Goal: Use online tool/utility: Utilize a website feature to perform a specific function

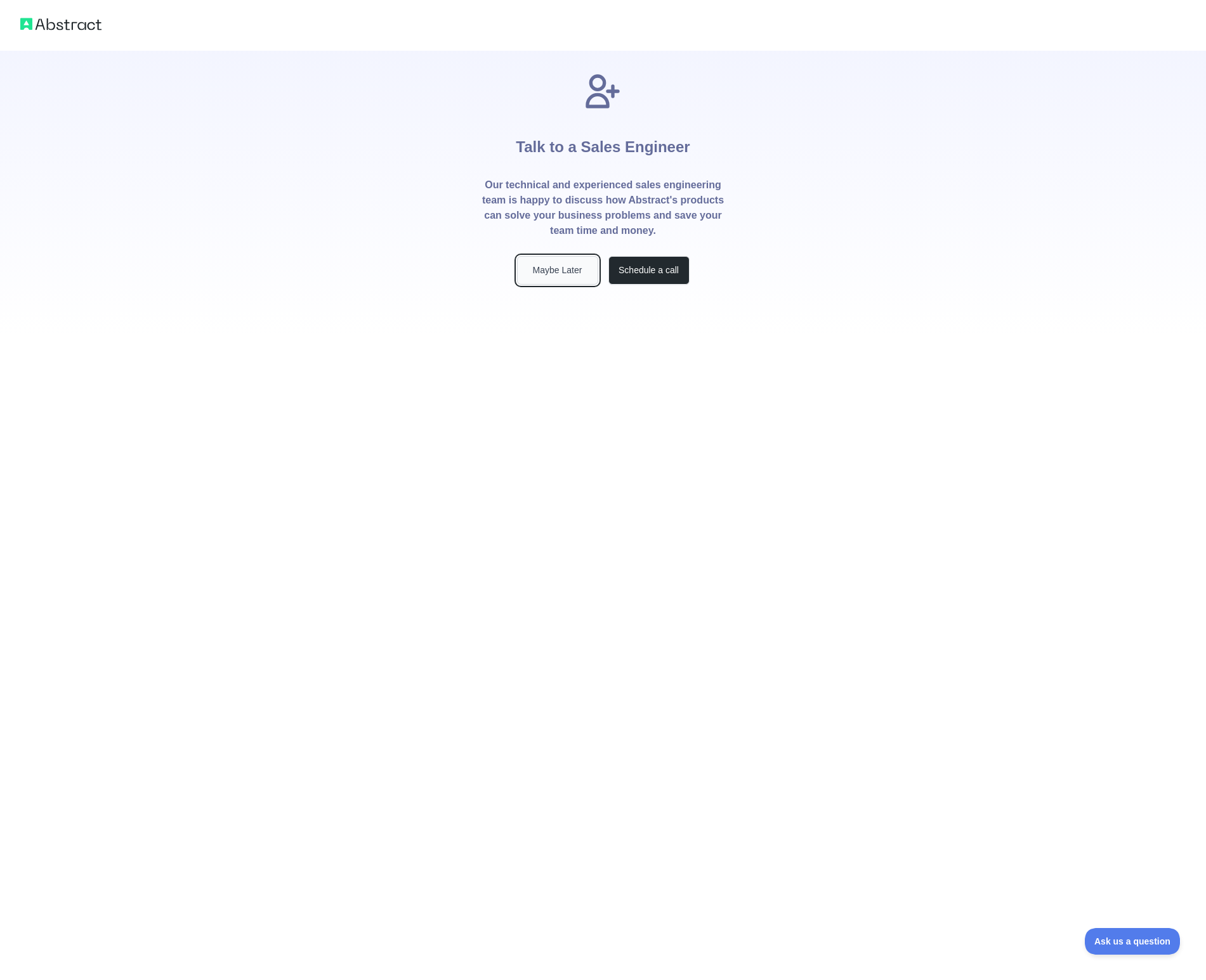
click at [560, 272] on button "Maybe Later" at bounding box center [557, 270] width 81 height 28
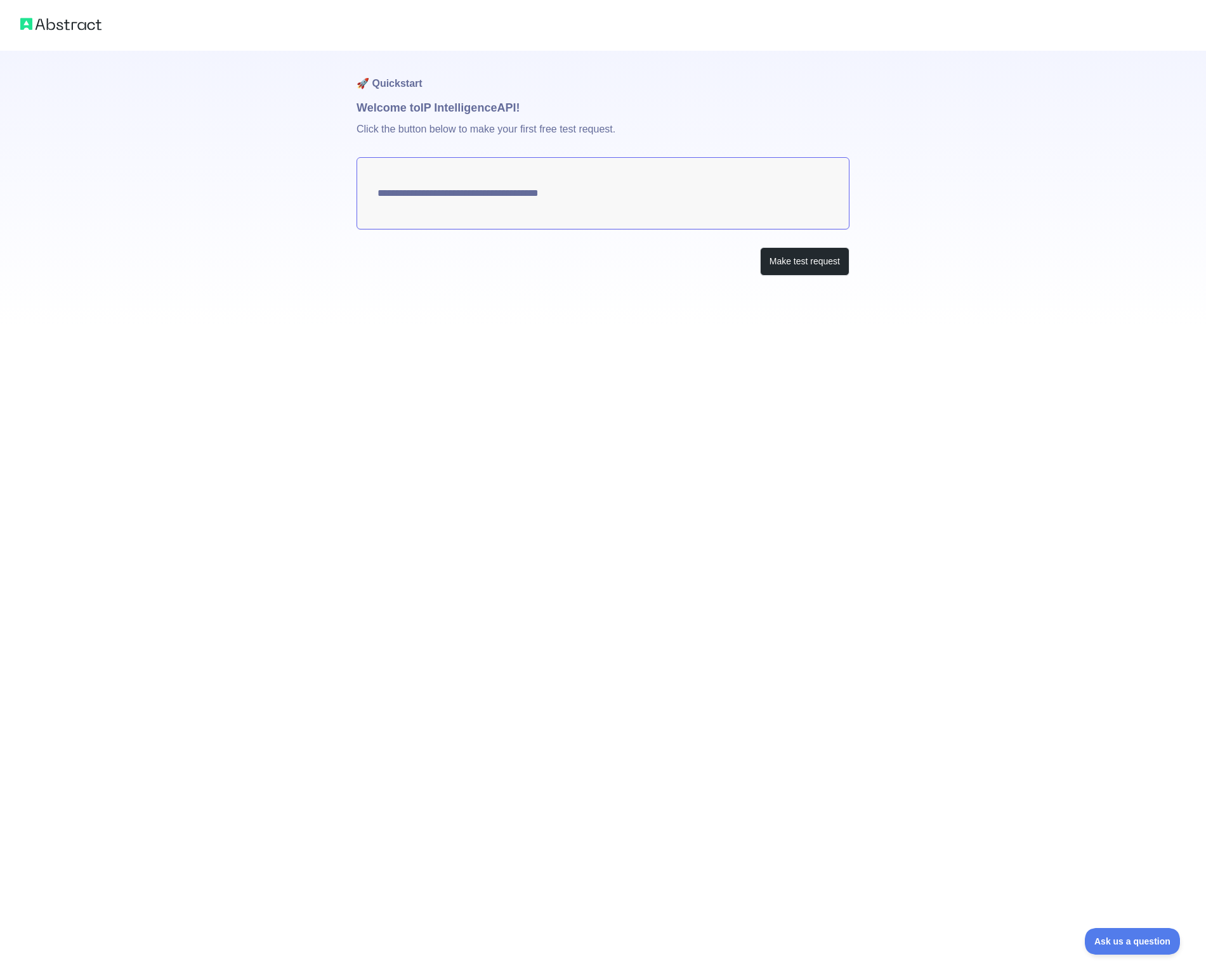
type textarea "**********"
click at [811, 269] on button "Make test request" at bounding box center [805, 261] width 90 height 28
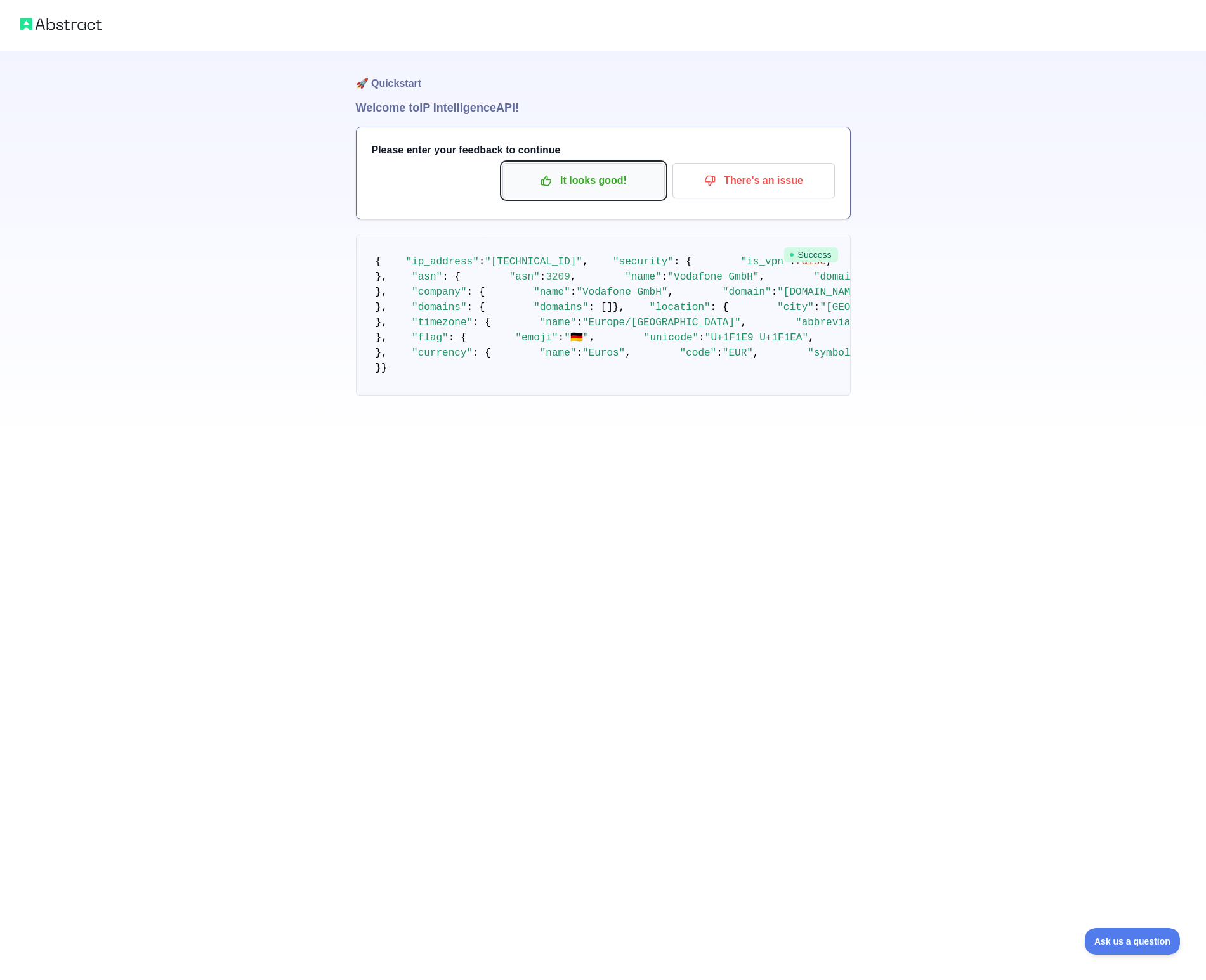
click at [572, 187] on p "It looks good!" at bounding box center [584, 181] width 143 height 22
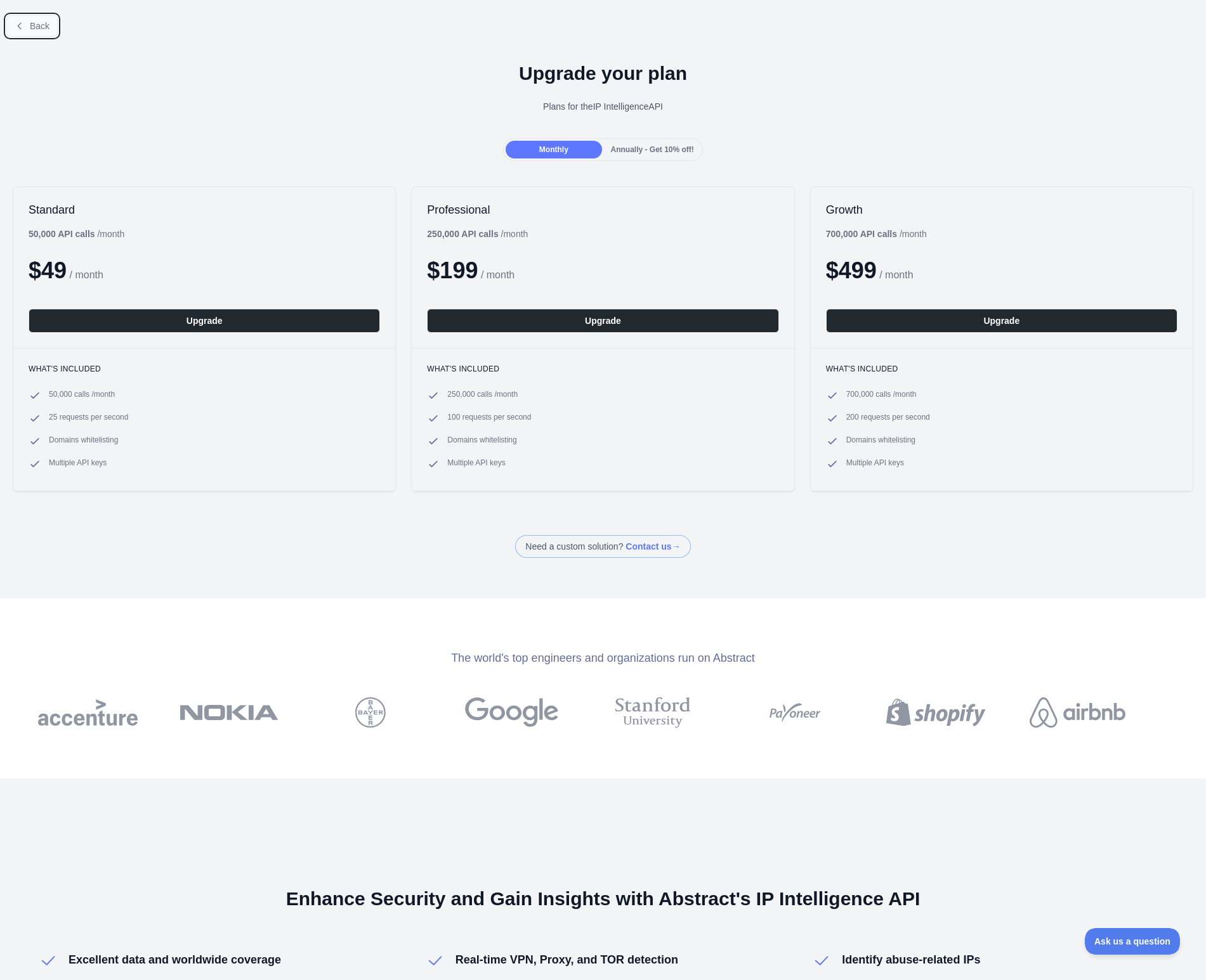
click at [44, 28] on span "Back" at bounding box center [40, 26] width 19 height 10
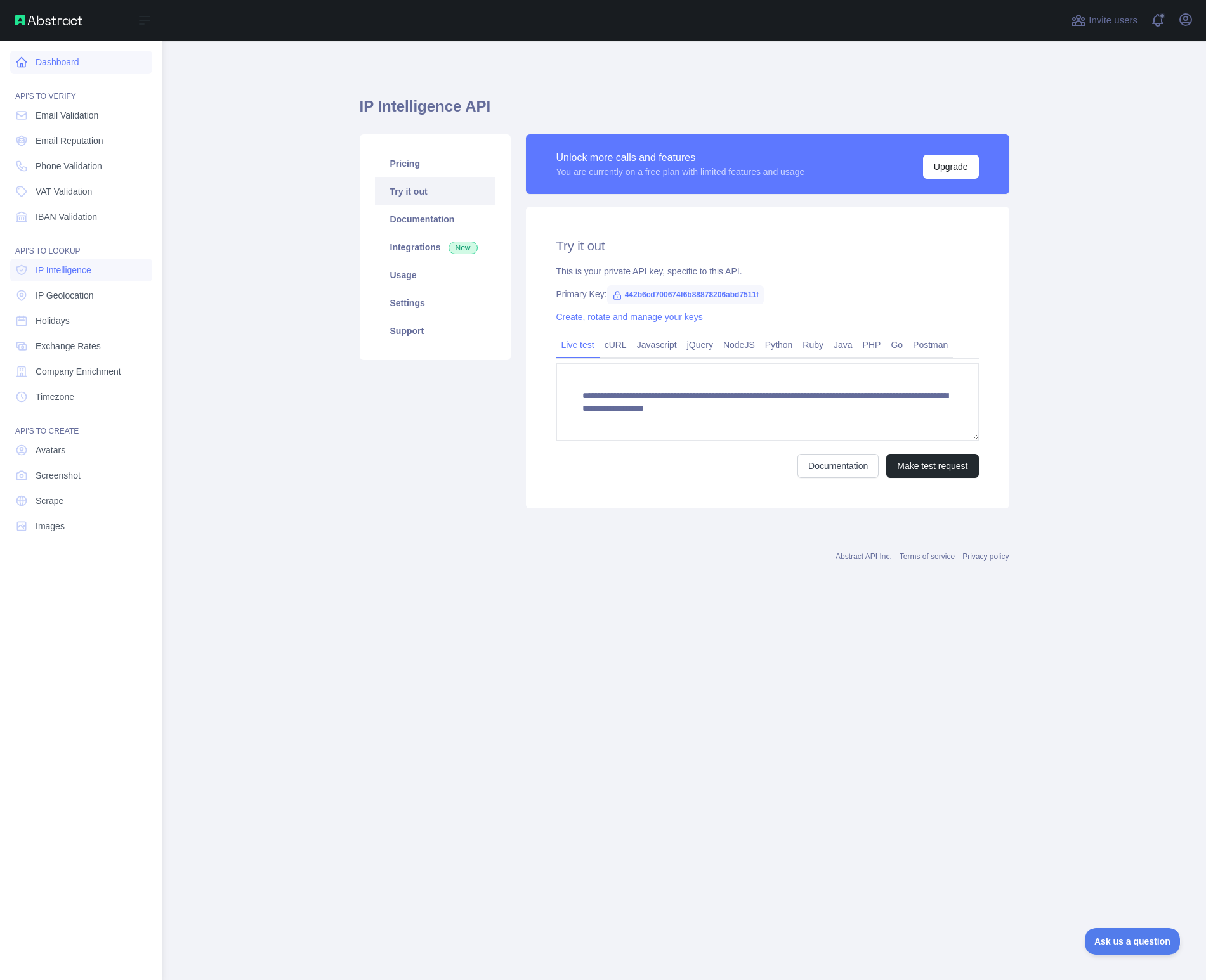
click at [20, 69] on link "Dashboard" at bounding box center [81, 62] width 142 height 23
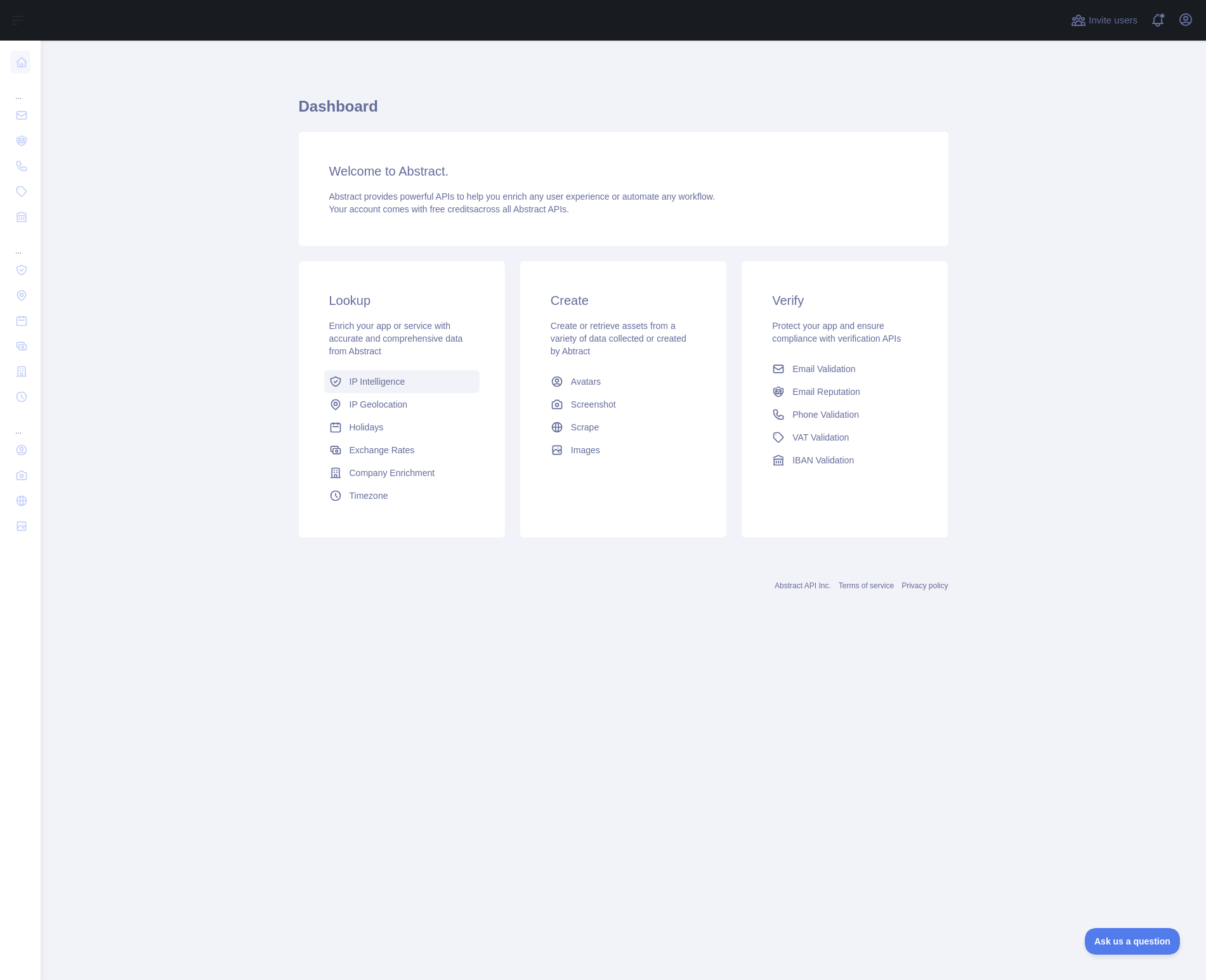
click at [415, 386] on link "IP Intelligence" at bounding box center [402, 381] width 155 height 23
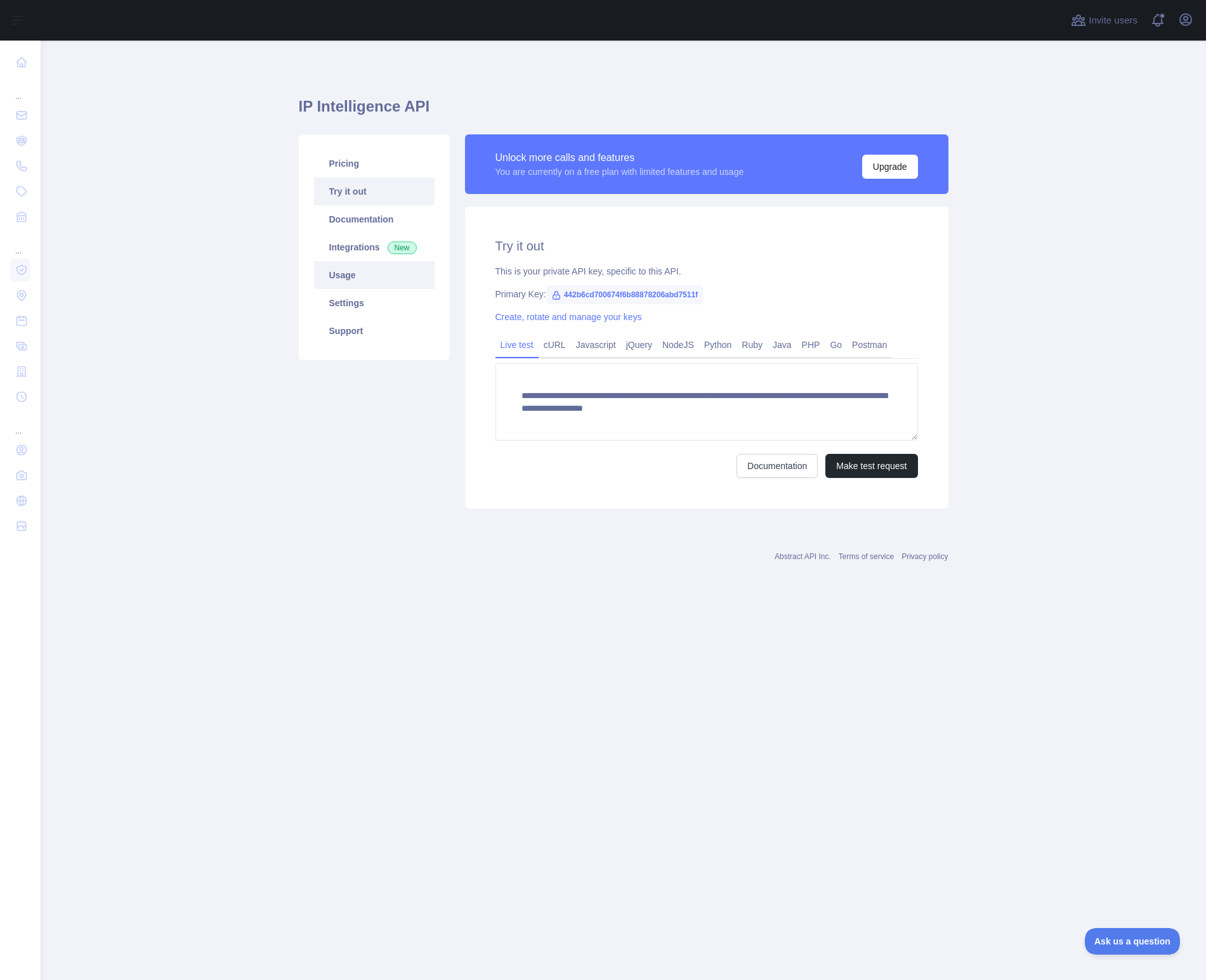
click at [356, 273] on link "Usage" at bounding box center [374, 275] width 120 height 28
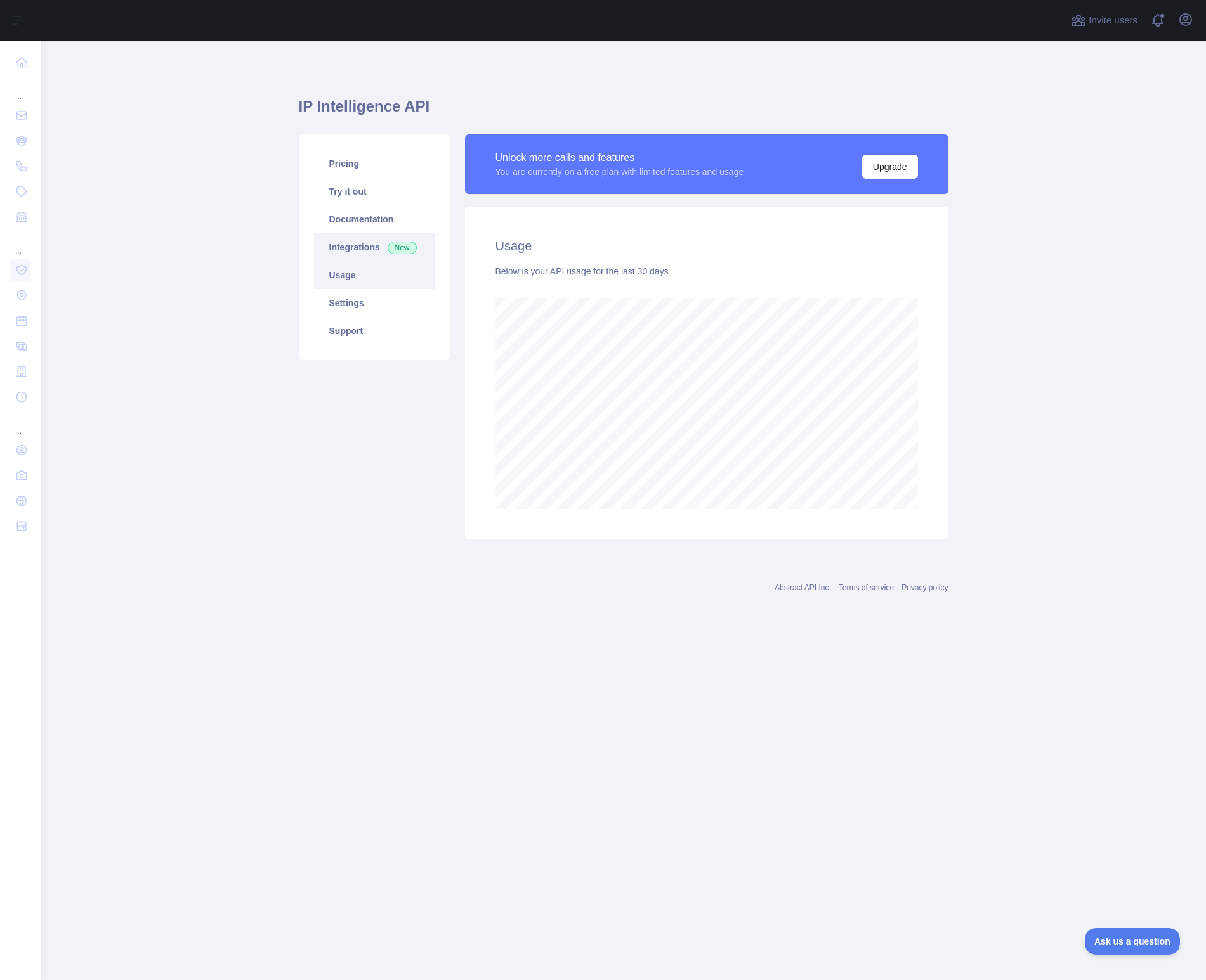
scroll to position [940, 1166]
click at [369, 246] on link "Integrations New" at bounding box center [374, 247] width 120 height 28
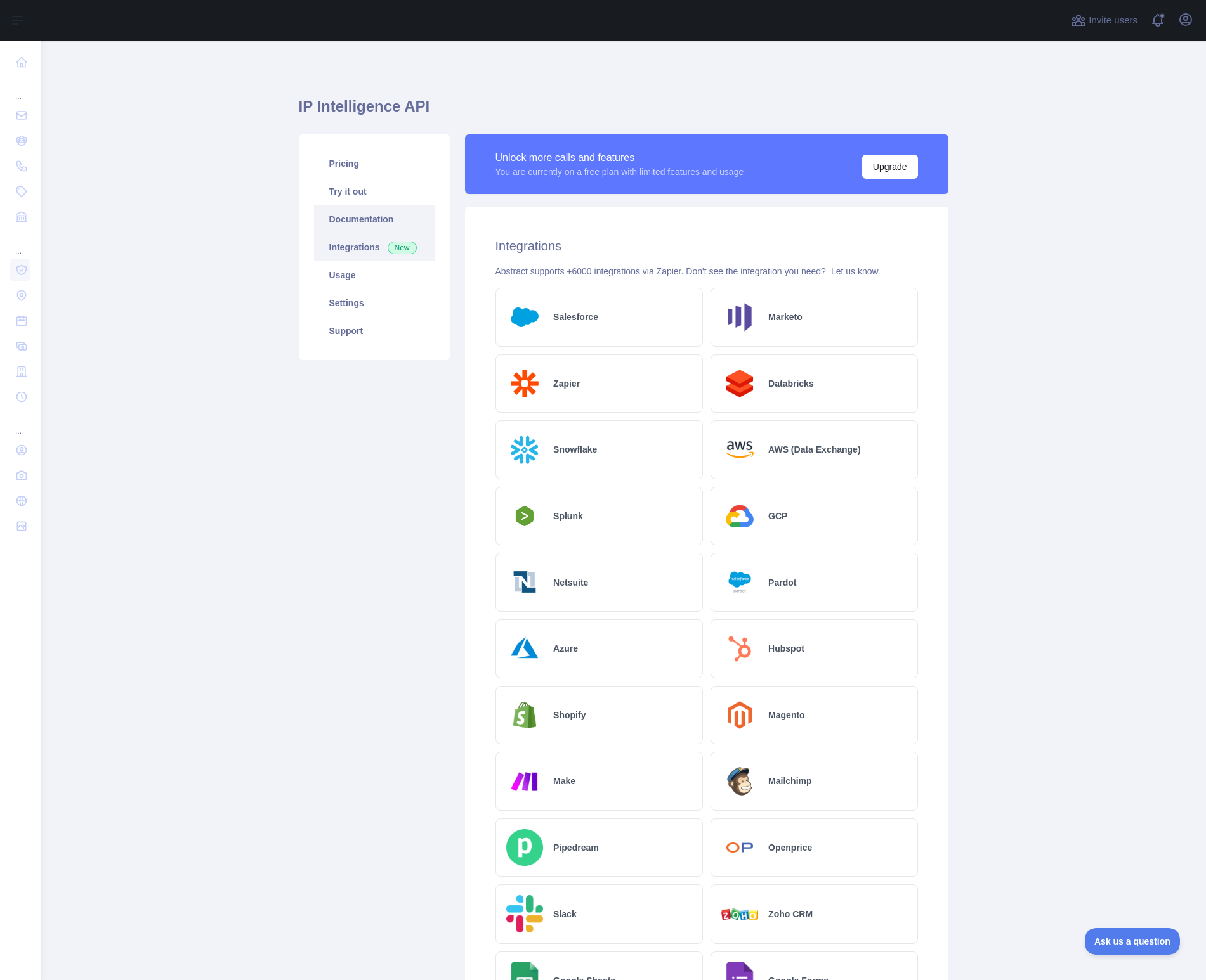
click at [368, 208] on link "Documentation" at bounding box center [374, 219] width 120 height 28
click at [370, 166] on link "Pricing" at bounding box center [374, 163] width 120 height 28
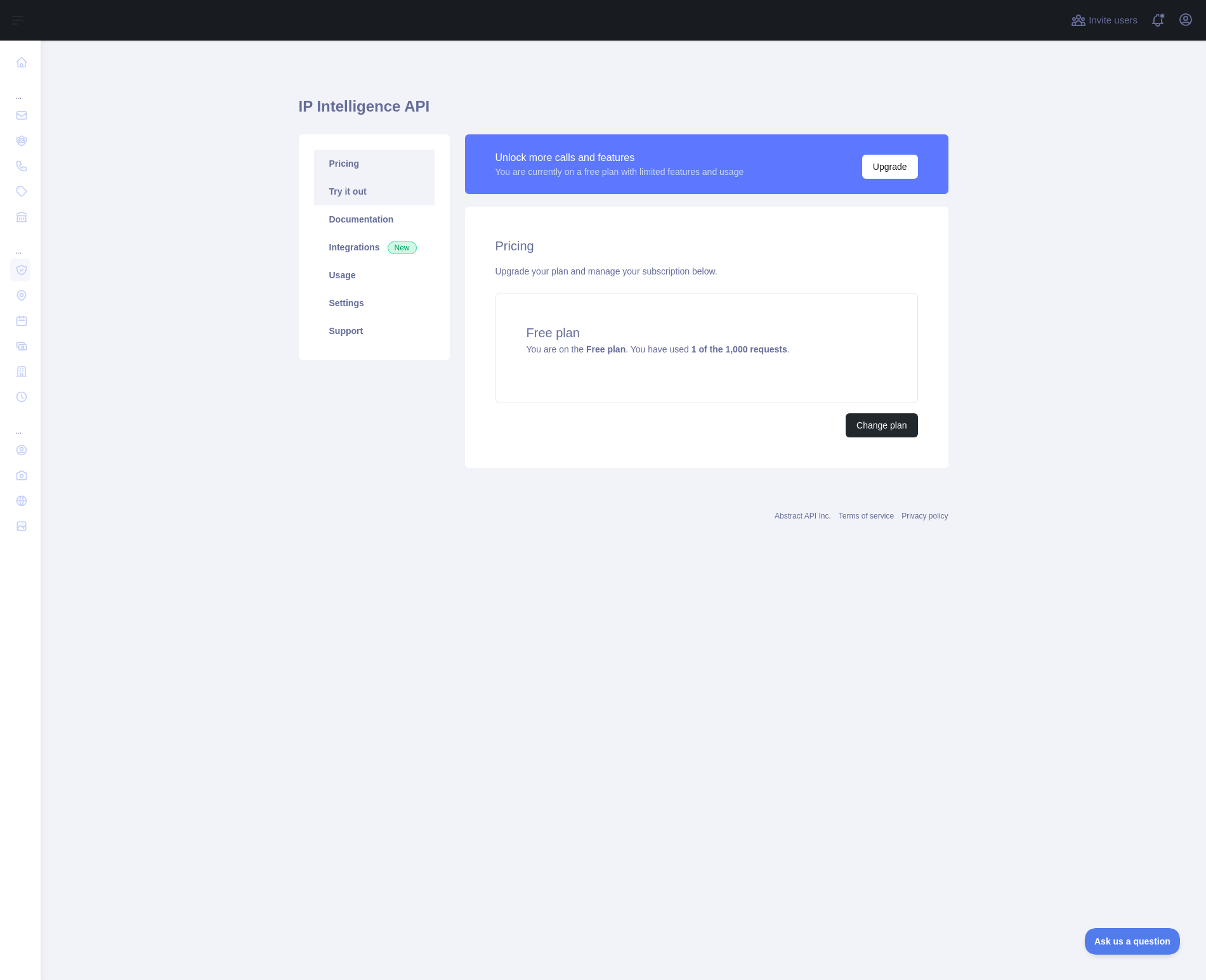
click at [348, 192] on link "Try it out" at bounding box center [374, 191] width 120 height 28
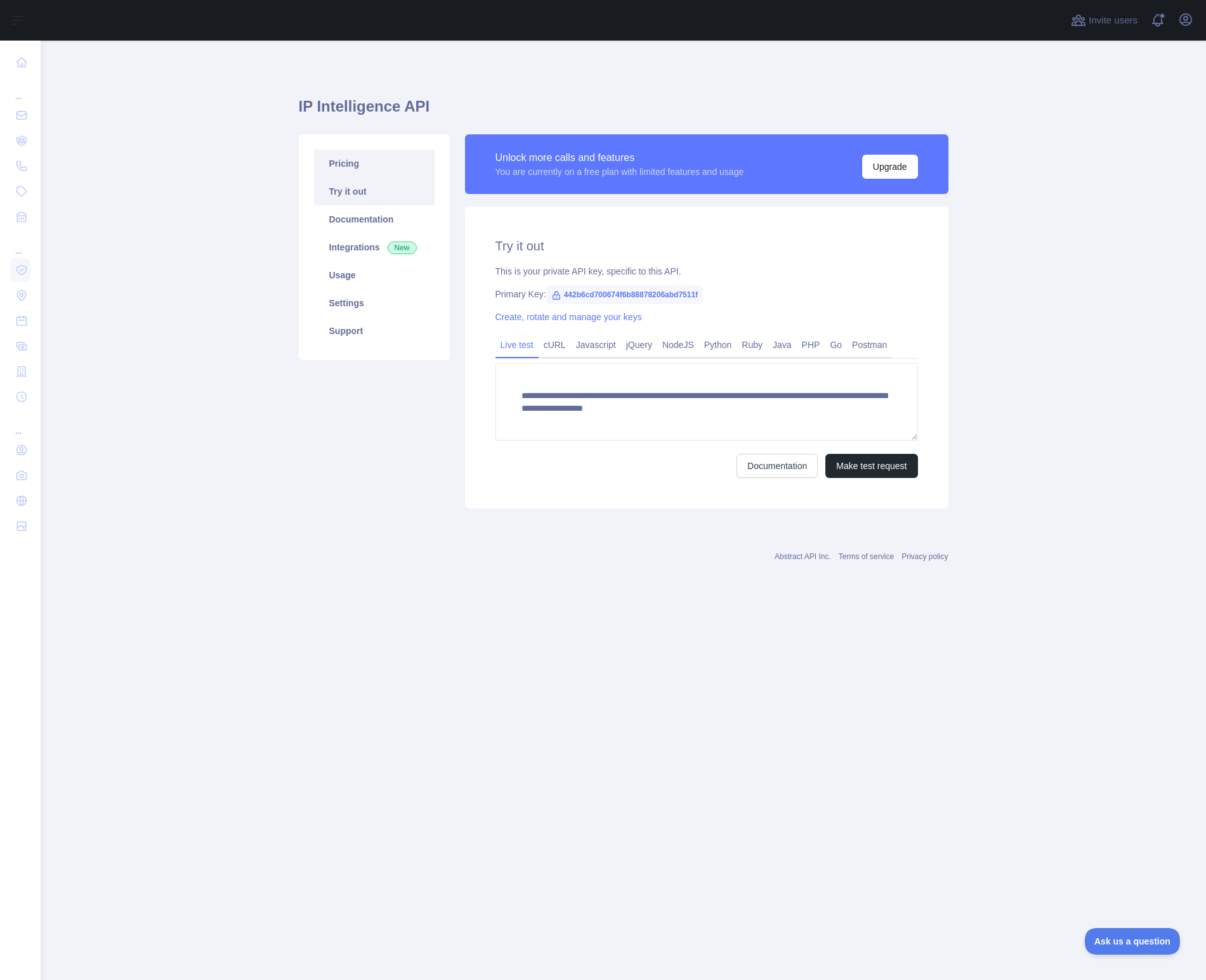
click at [369, 170] on link "Pricing" at bounding box center [374, 163] width 120 height 28
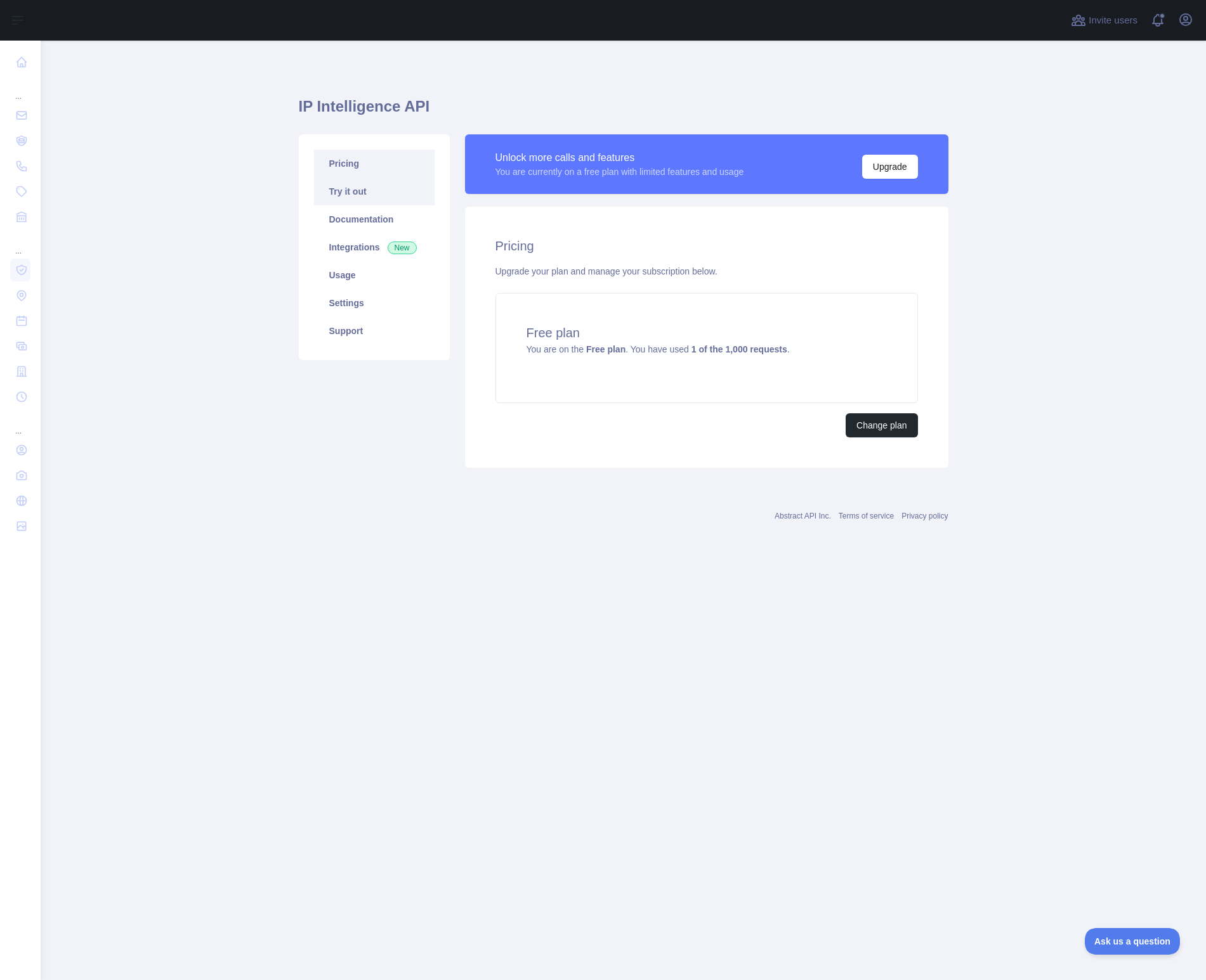
click at [361, 187] on link "Try it out" at bounding box center [374, 191] width 120 height 28
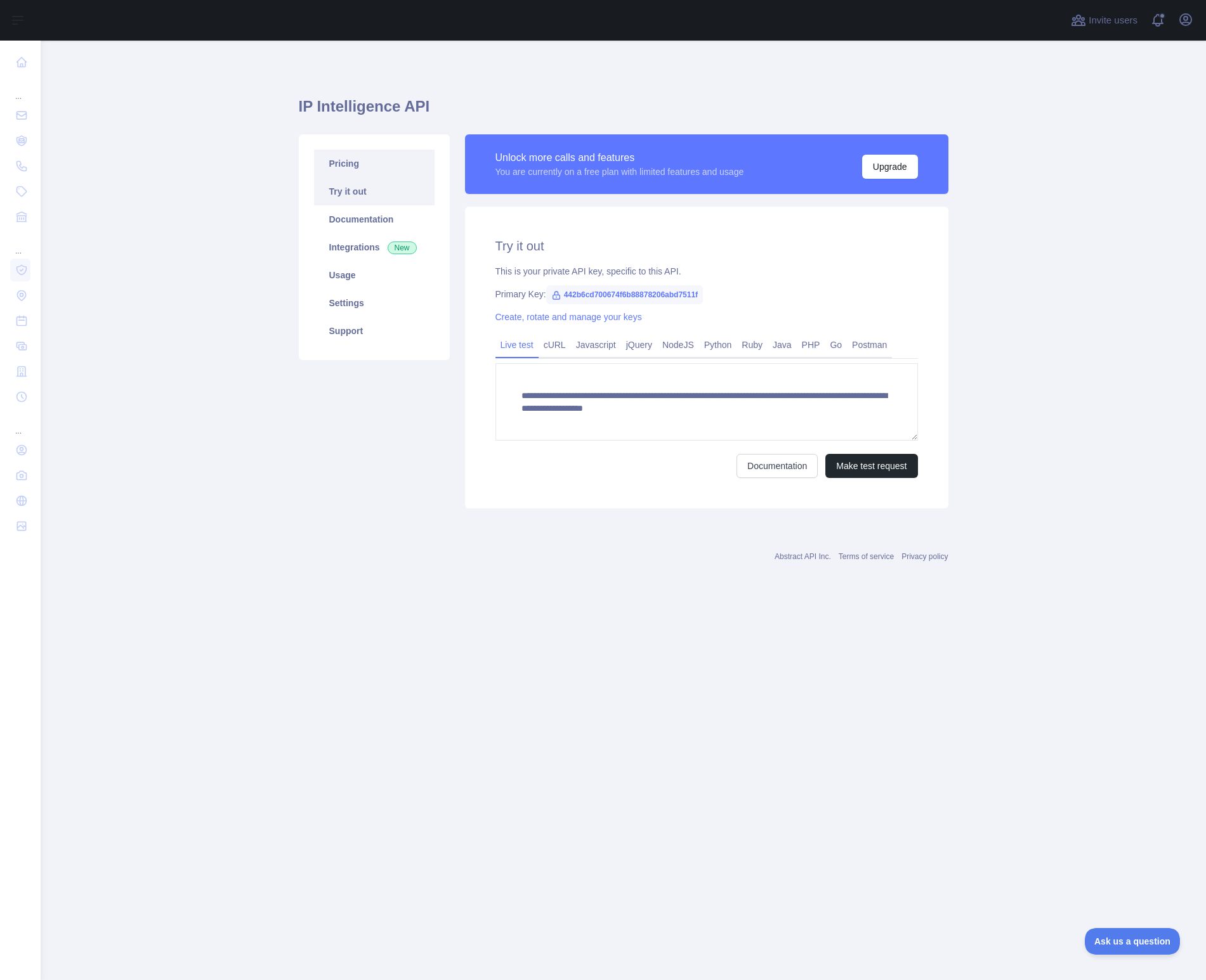
click at [370, 163] on link "Pricing" at bounding box center [374, 163] width 120 height 28
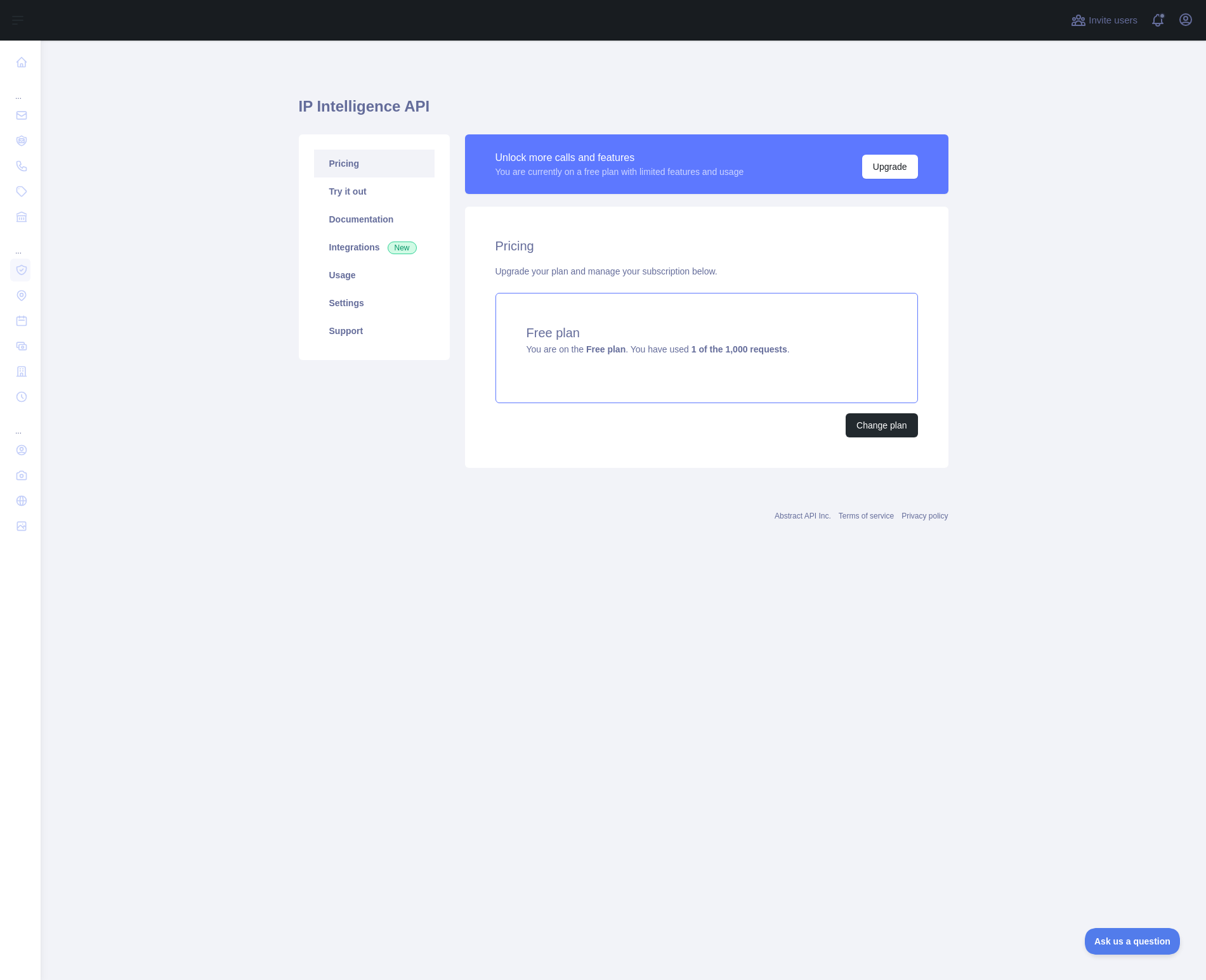
click at [723, 352] on strong "1 of the 1,000 requests" at bounding box center [739, 349] width 96 height 10
click at [364, 246] on link "Integrations New" at bounding box center [374, 247] width 120 height 28
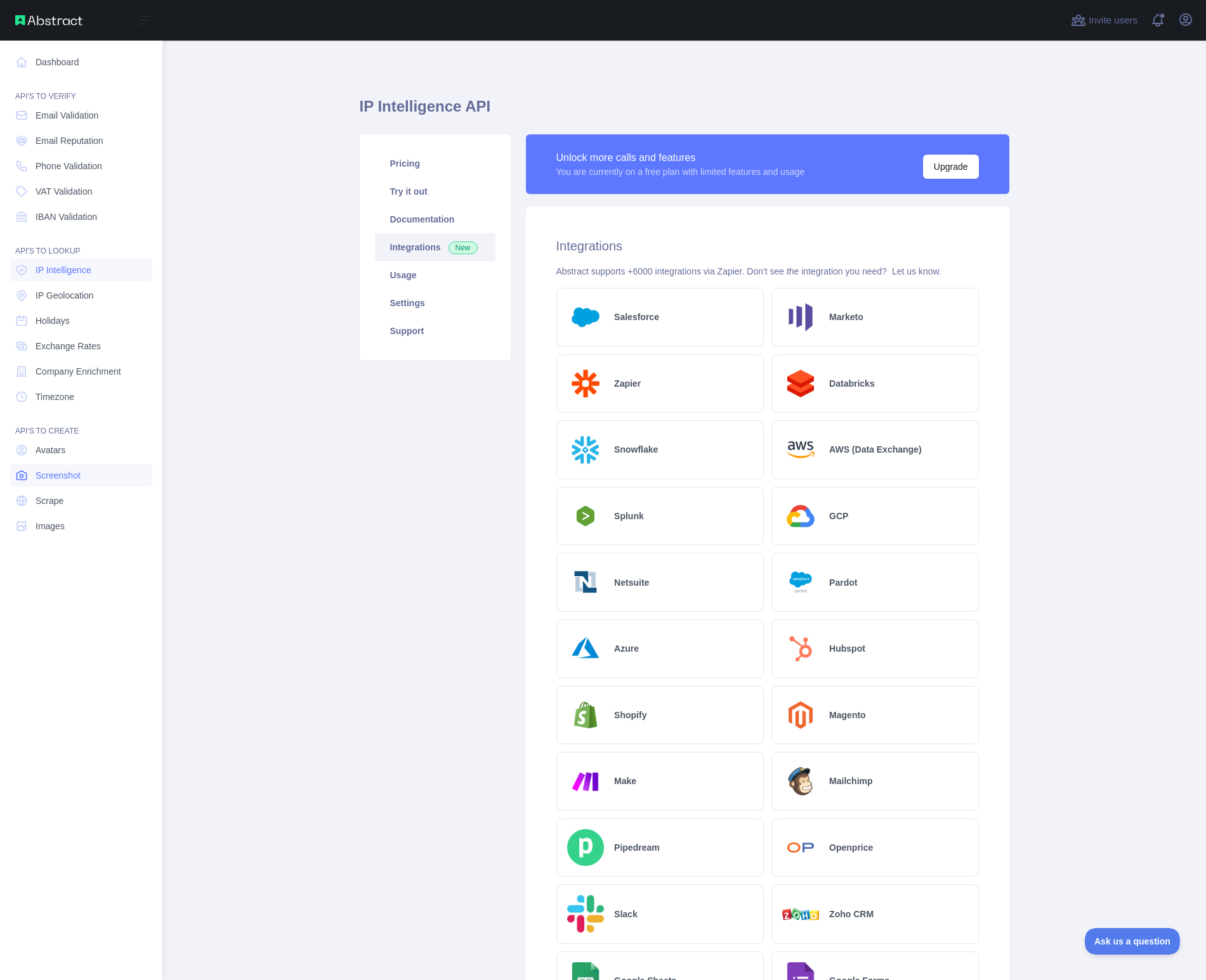
click at [87, 478] on link "Screenshot" at bounding box center [81, 475] width 142 height 23
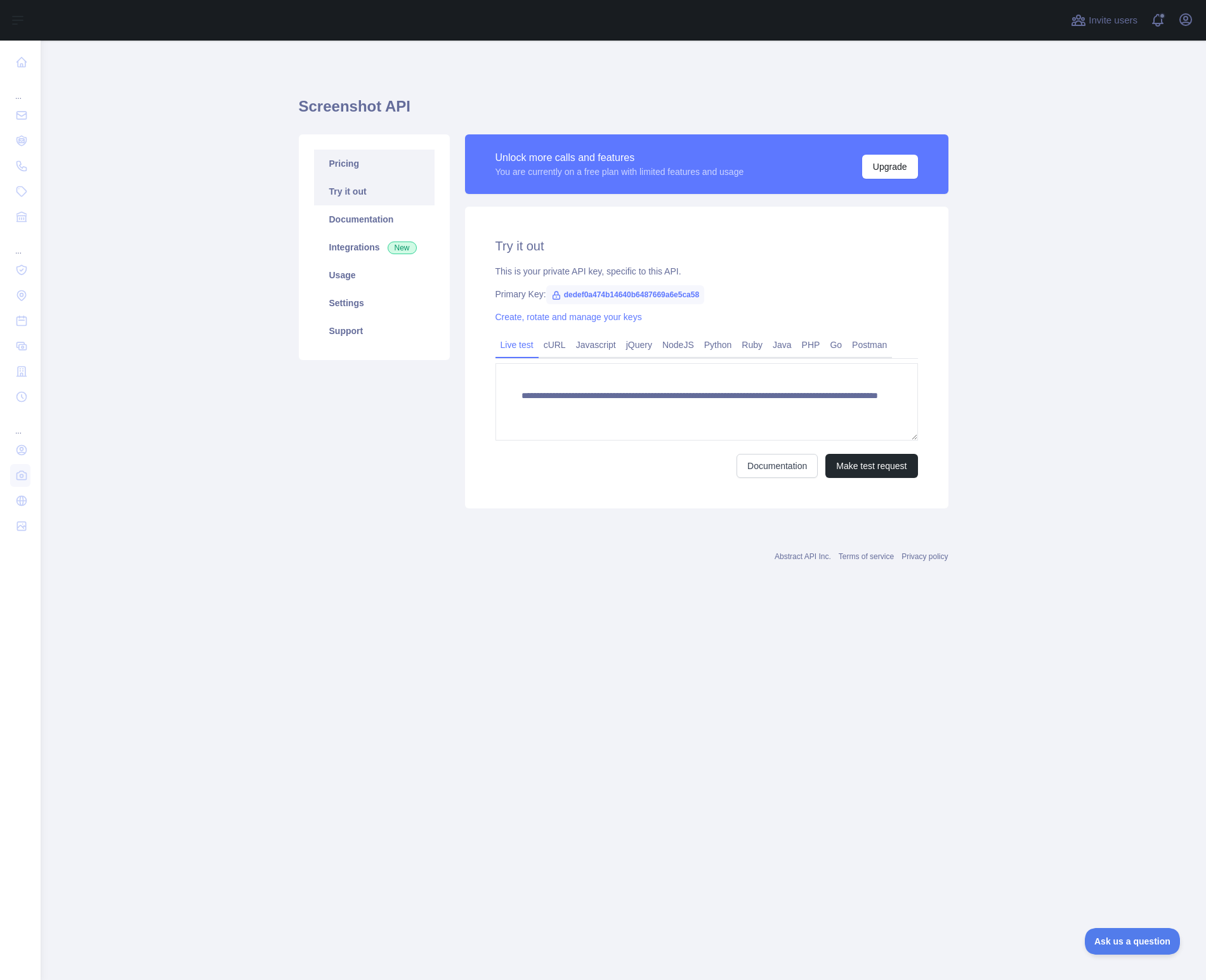
click at [370, 170] on link "Pricing" at bounding box center [374, 163] width 120 height 28
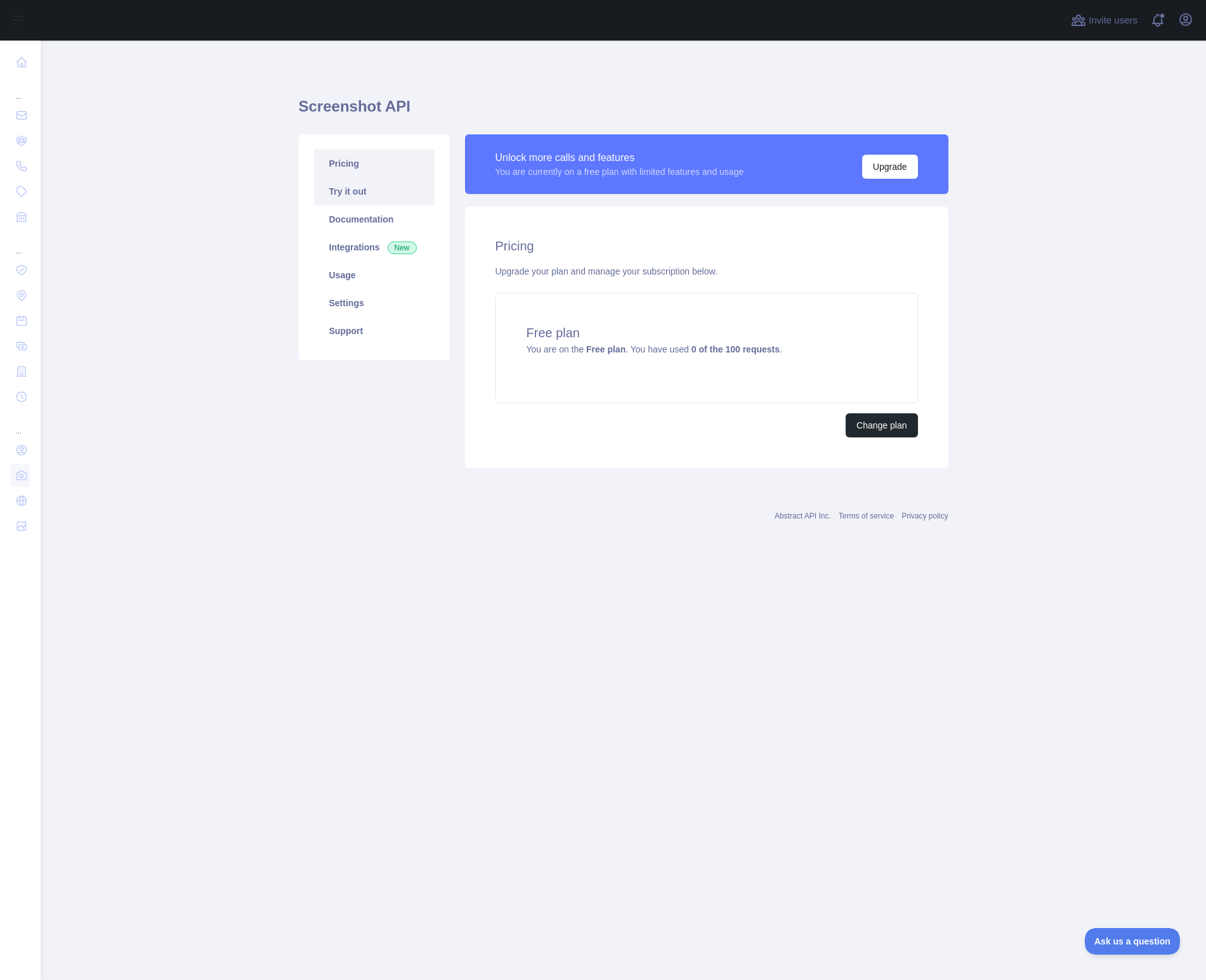
click at [385, 196] on link "Try it out" at bounding box center [374, 191] width 120 height 28
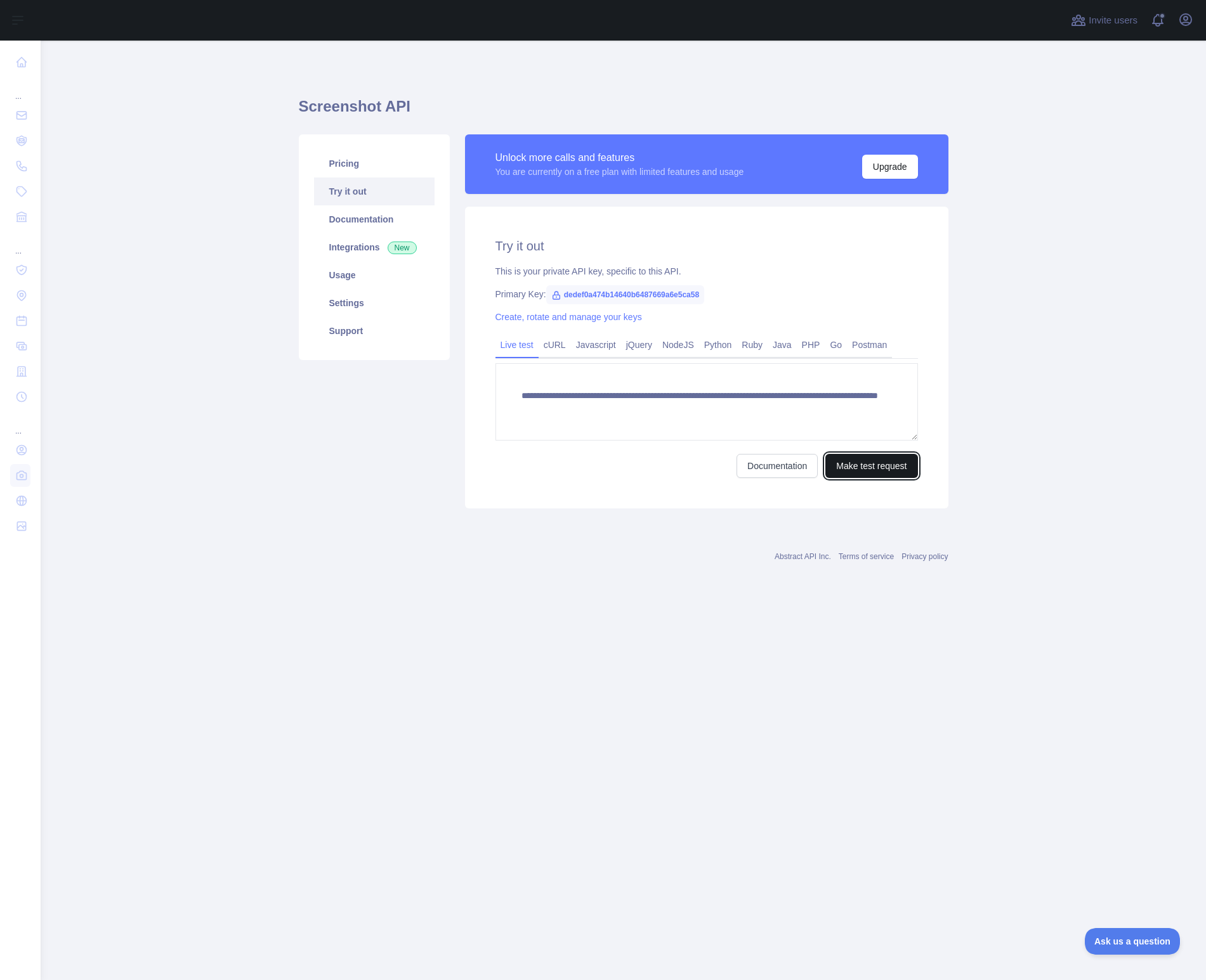
click at [872, 463] on button "Make test request" at bounding box center [871, 466] width 92 height 24
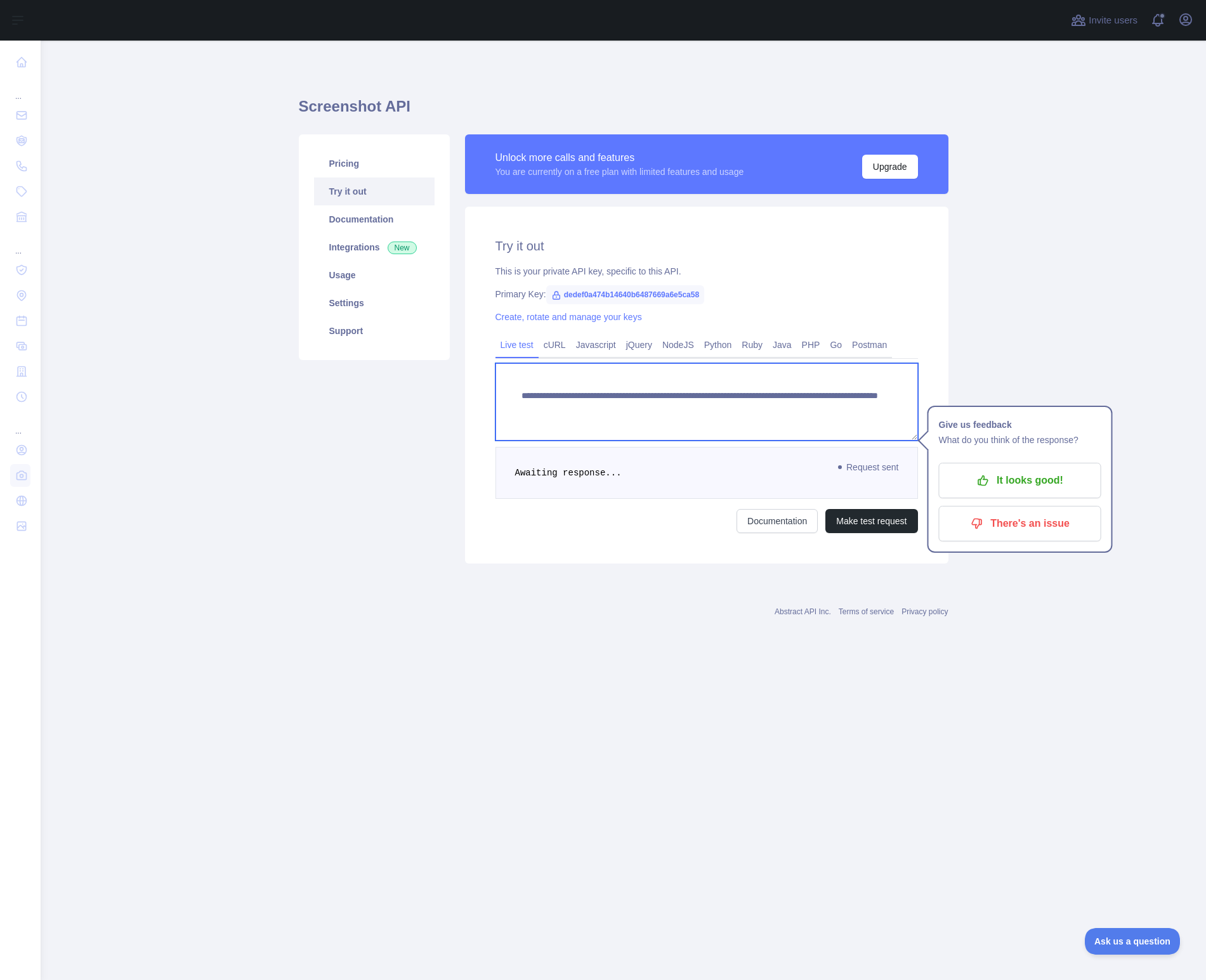
click at [733, 410] on textarea "**********" at bounding box center [706, 402] width 423 height 78
click at [828, 414] on textarea "**********" at bounding box center [706, 402] width 423 height 78
click at [833, 411] on textarea "**********" at bounding box center [706, 402] width 423 height 78
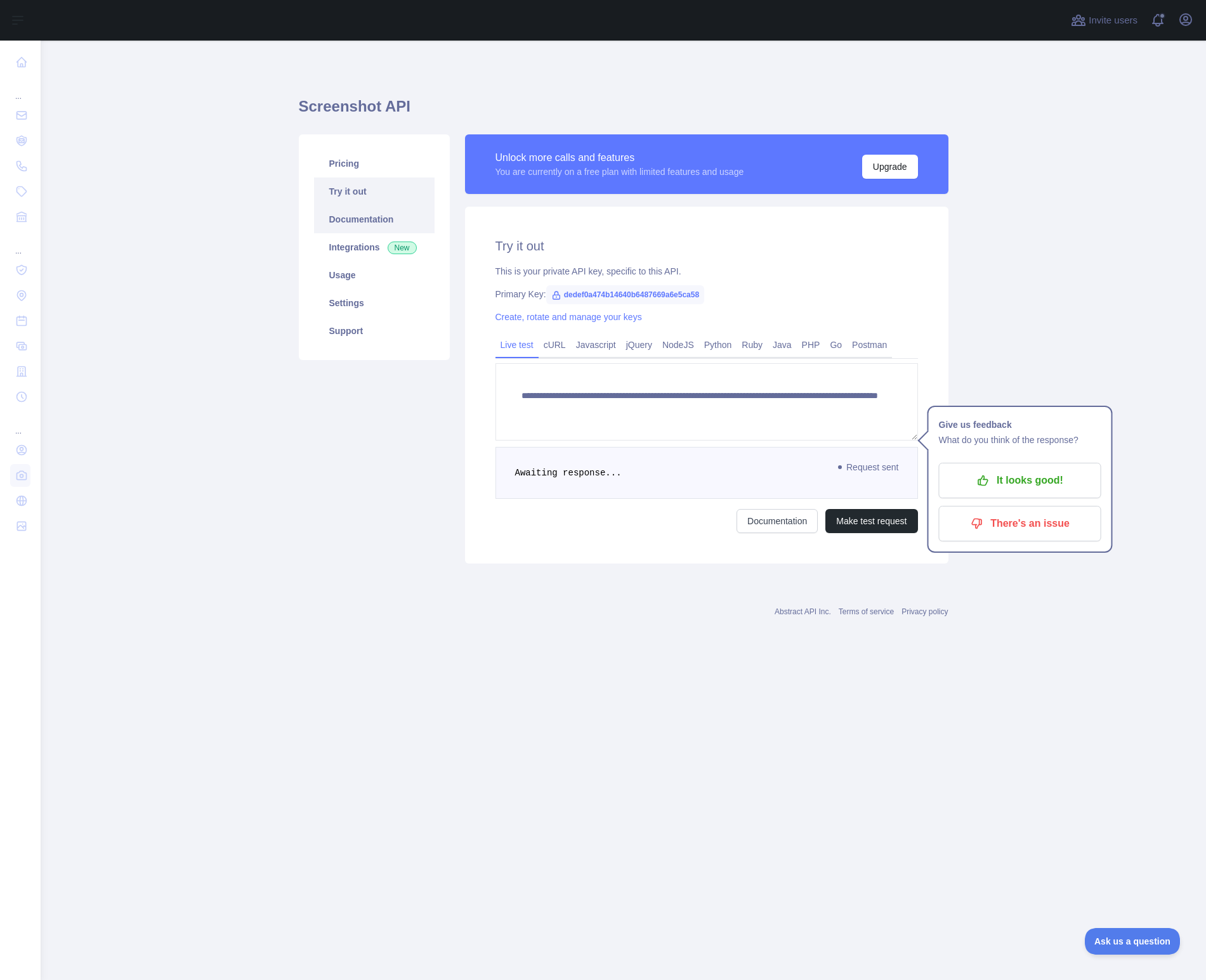
click at [374, 217] on link "Documentation" at bounding box center [374, 219] width 120 height 28
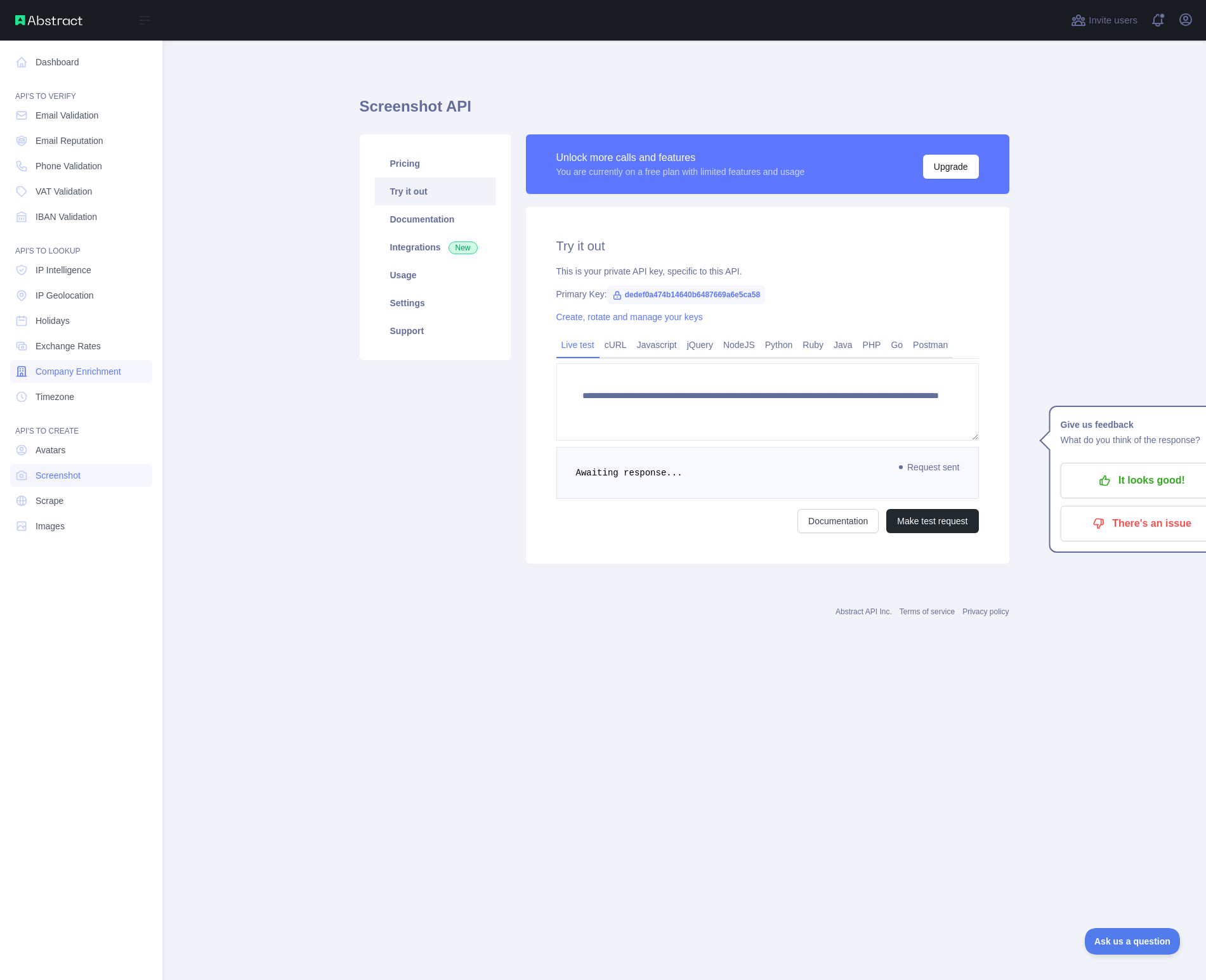
click at [120, 375] on span "Company Enrichment" at bounding box center [78, 371] width 86 height 13
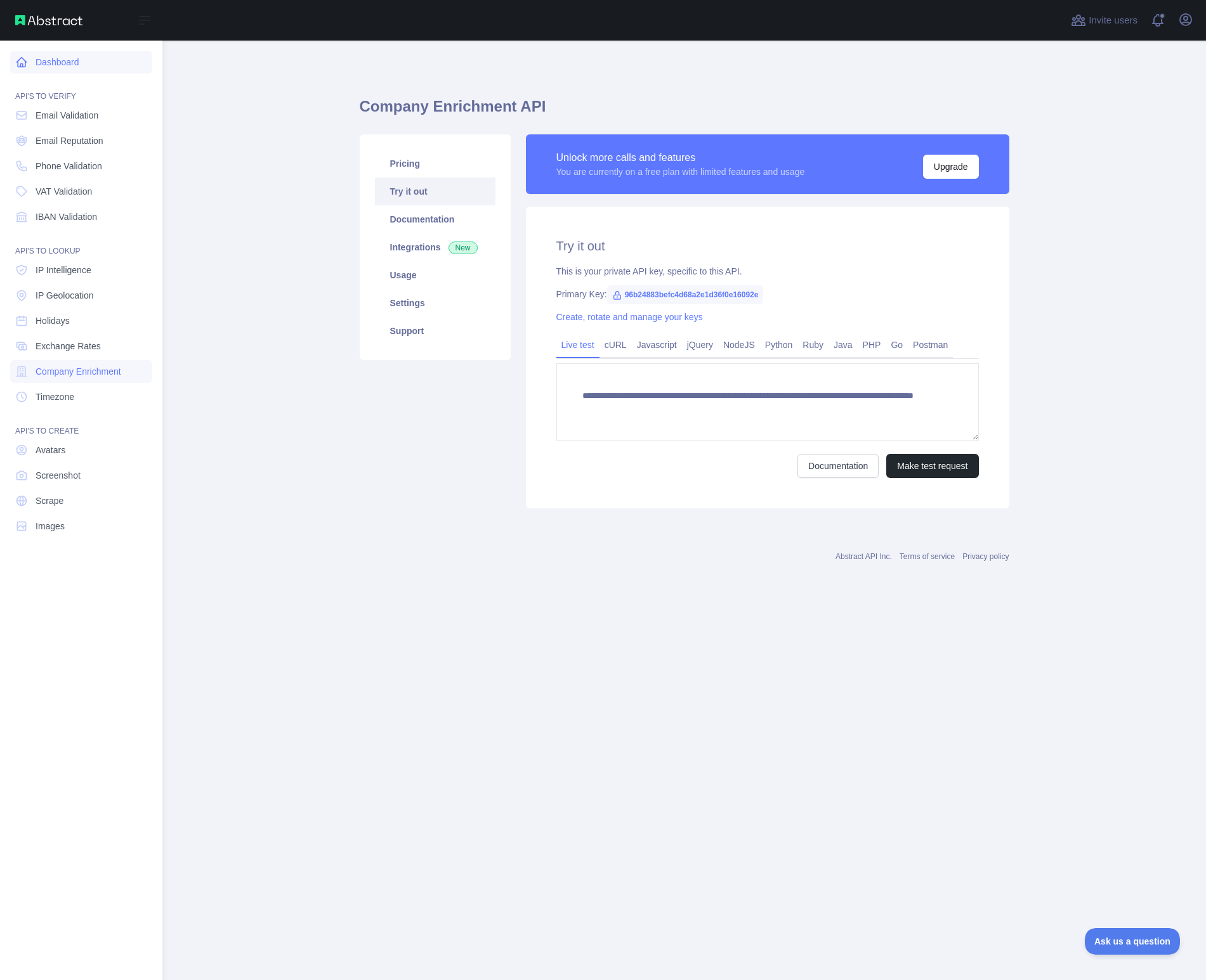
click at [59, 72] on link "Dashboard" at bounding box center [81, 62] width 142 height 23
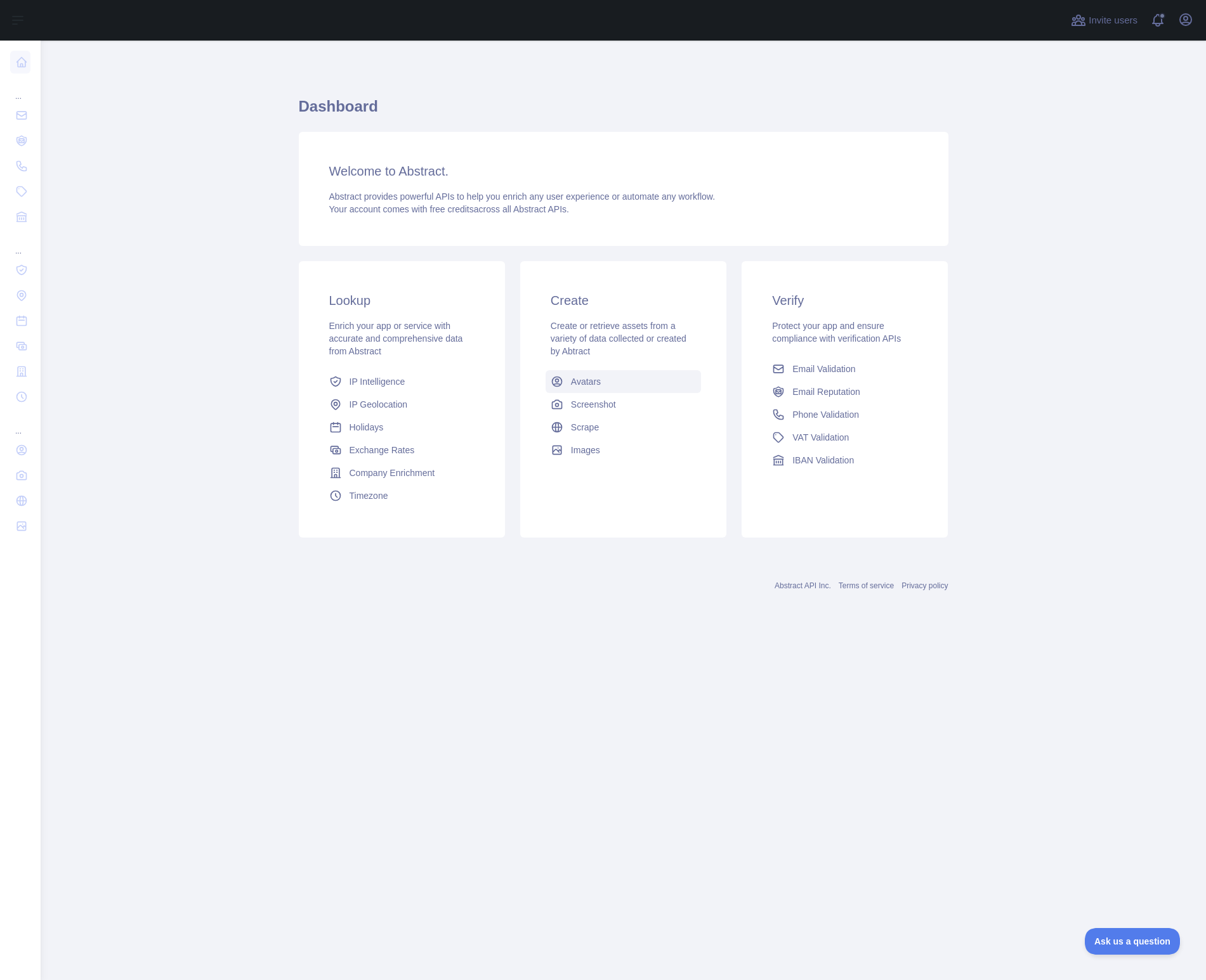
click at [613, 378] on link "Avatars" at bounding box center [624, 381] width 155 height 23
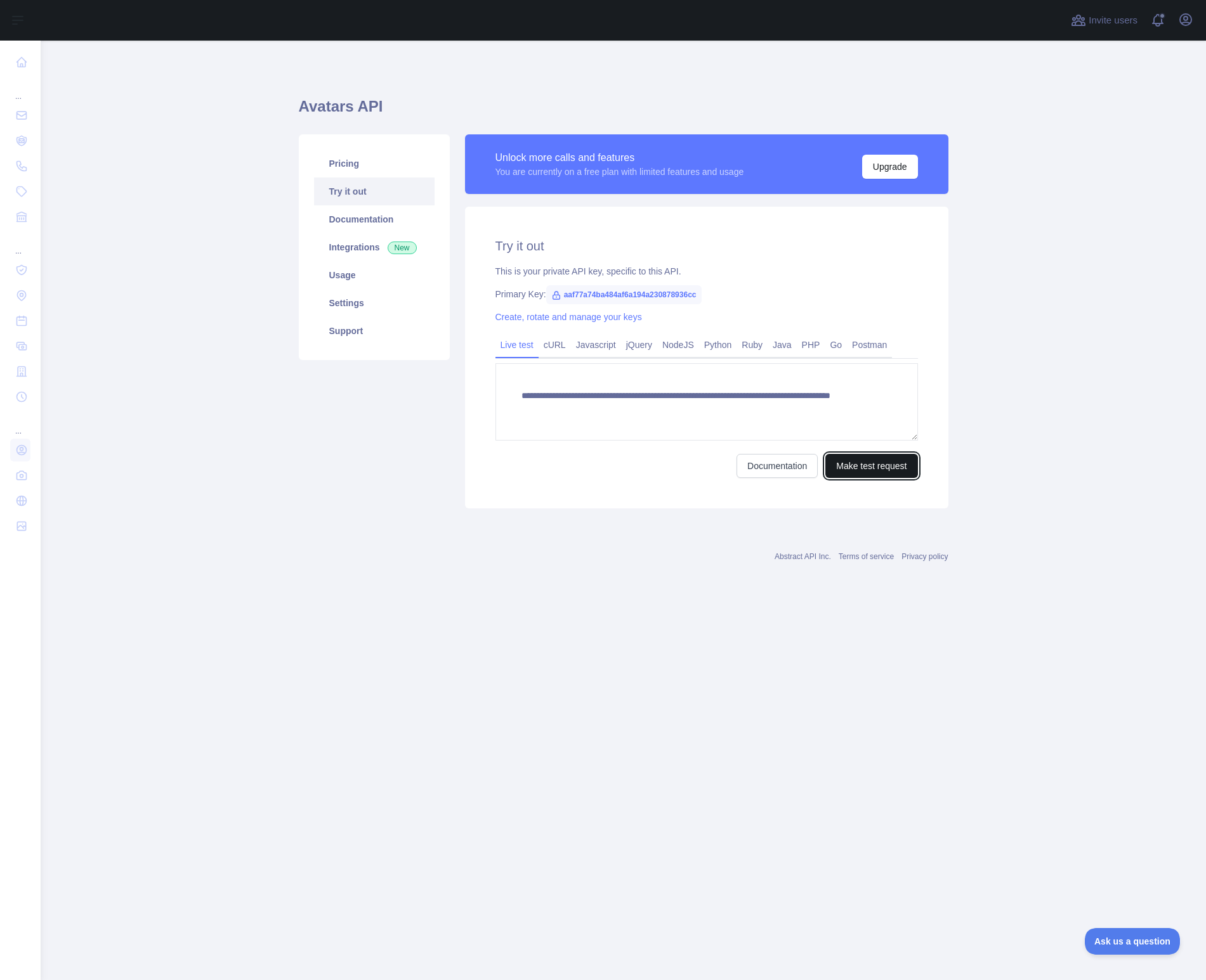
click at [877, 463] on button "Make test request" at bounding box center [871, 466] width 92 height 24
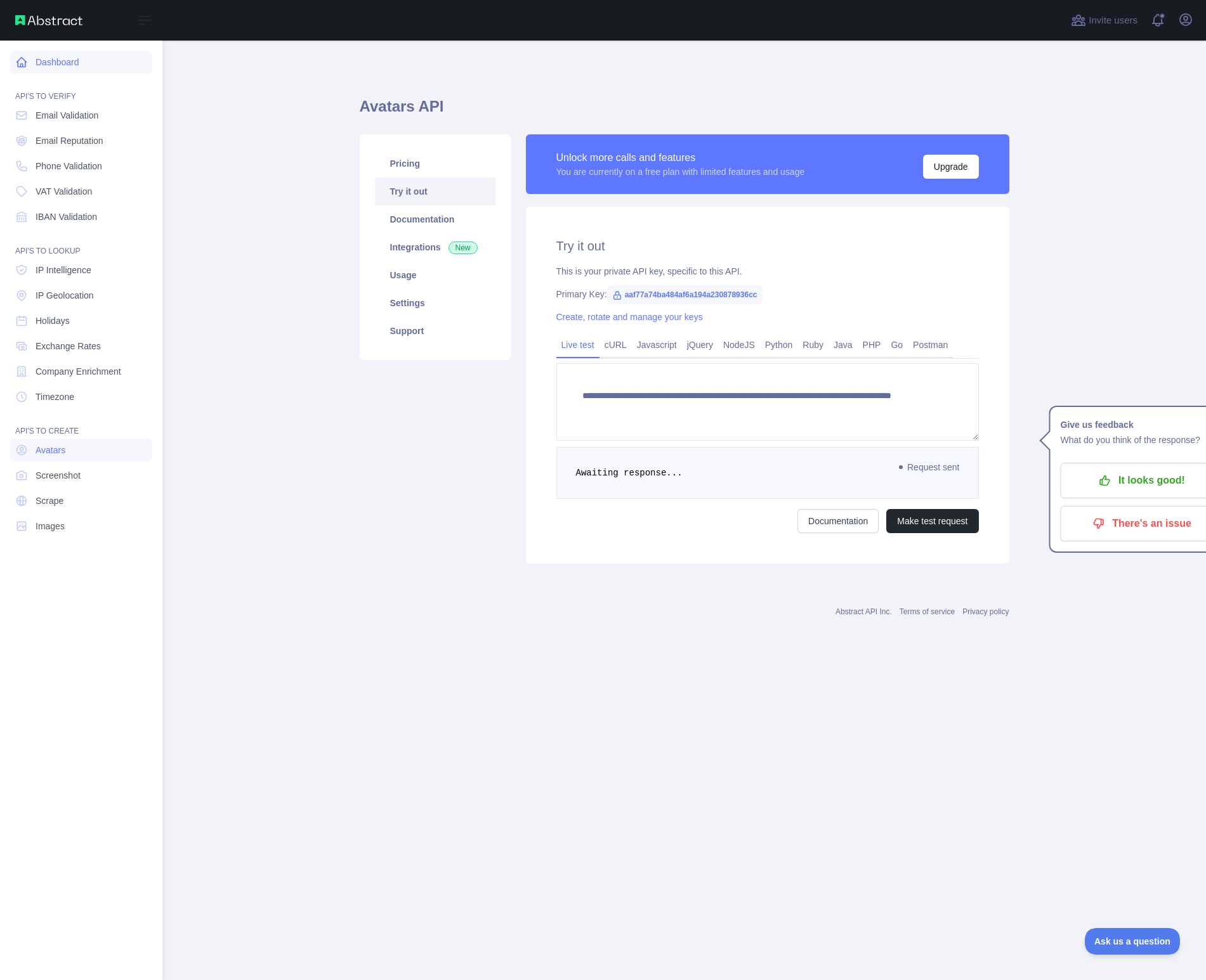
click at [68, 57] on link "Dashboard" at bounding box center [81, 62] width 142 height 23
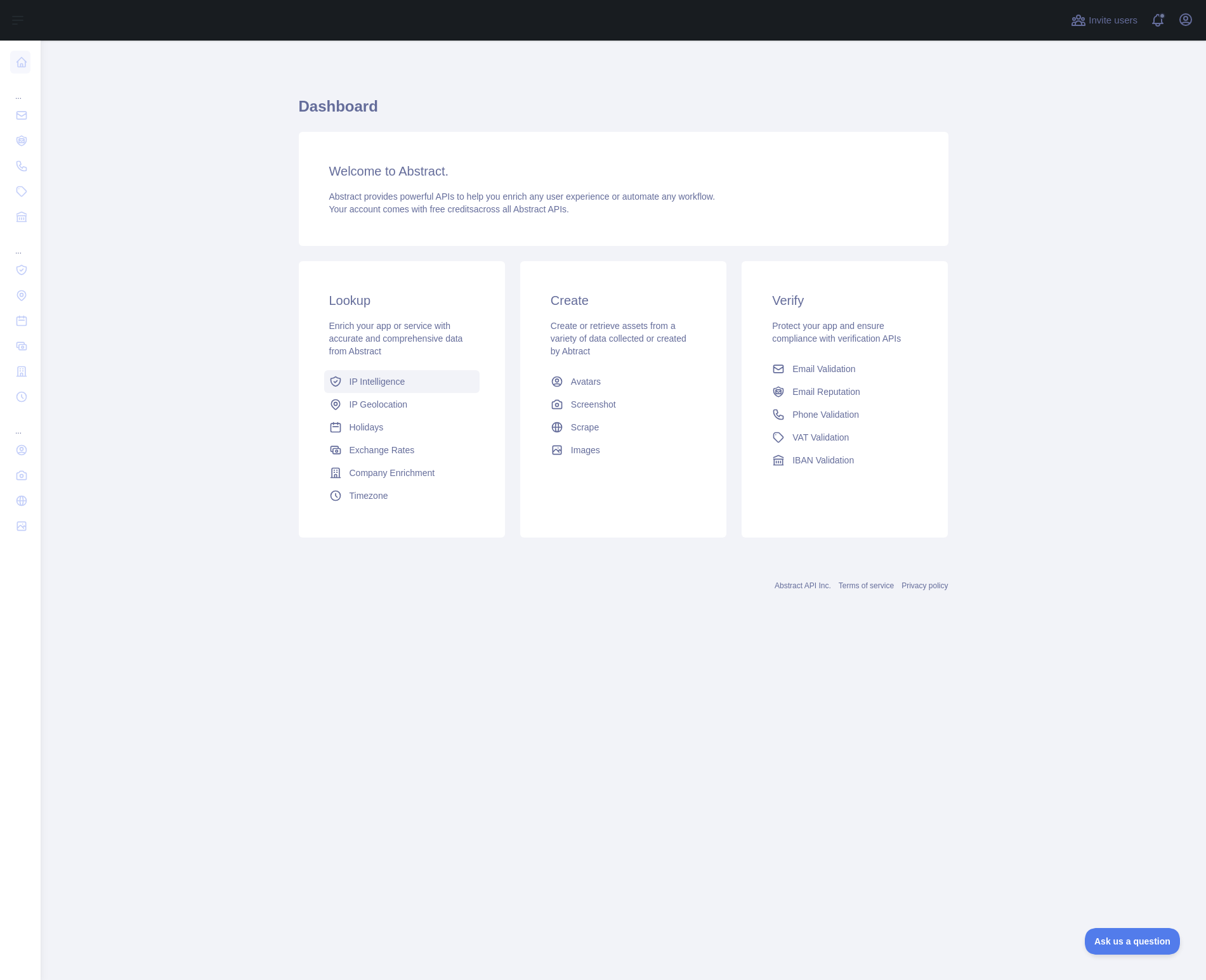
click at [423, 384] on link "IP Intelligence" at bounding box center [402, 381] width 155 height 23
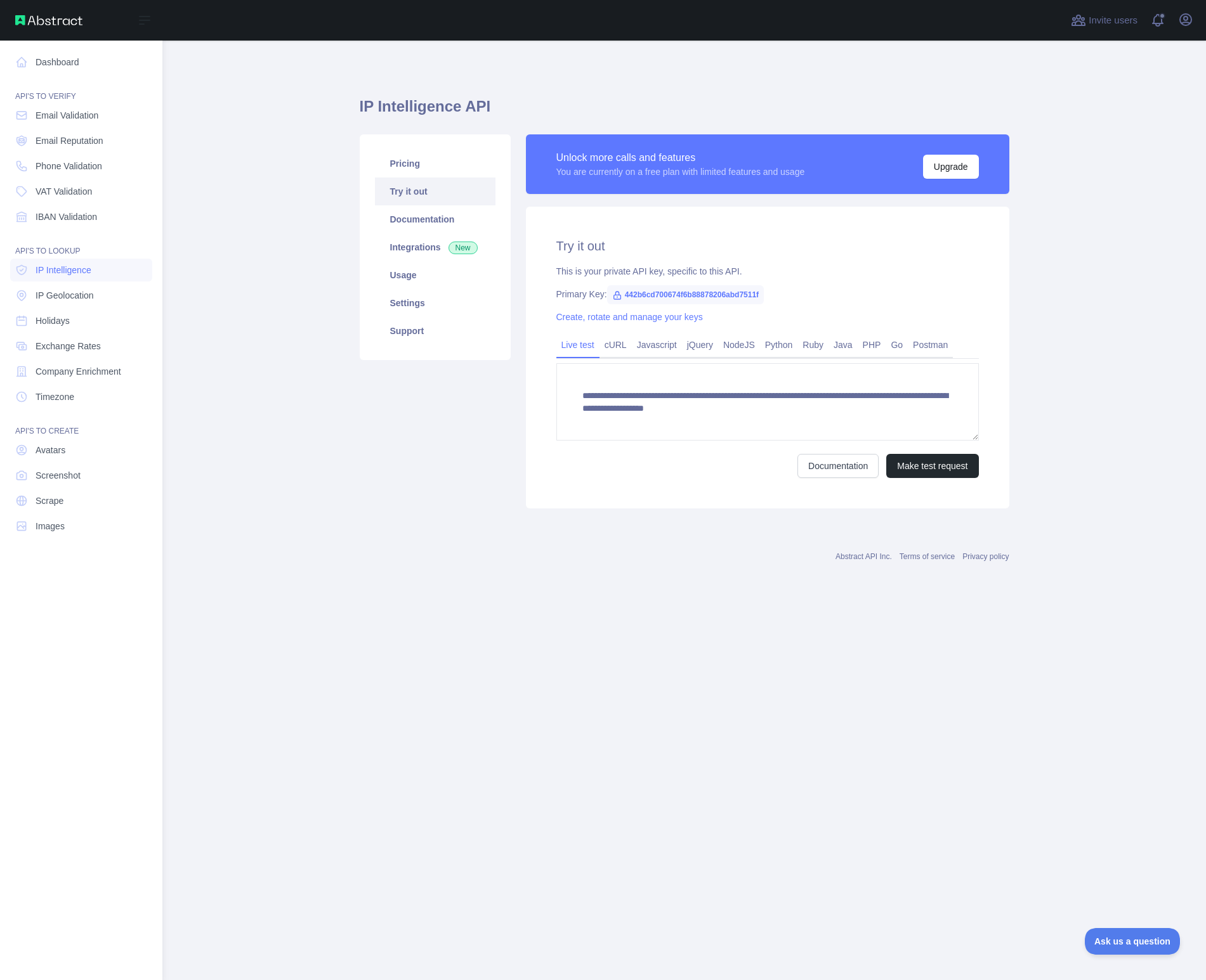
click at [81, 308] on nav "Dashboard API'S TO VERIFY Email Validation Email Reputation Phone Validation VA…" at bounding box center [81, 500] width 142 height 920
click at [84, 302] on link "IP Geolocation" at bounding box center [81, 296] width 142 height 23
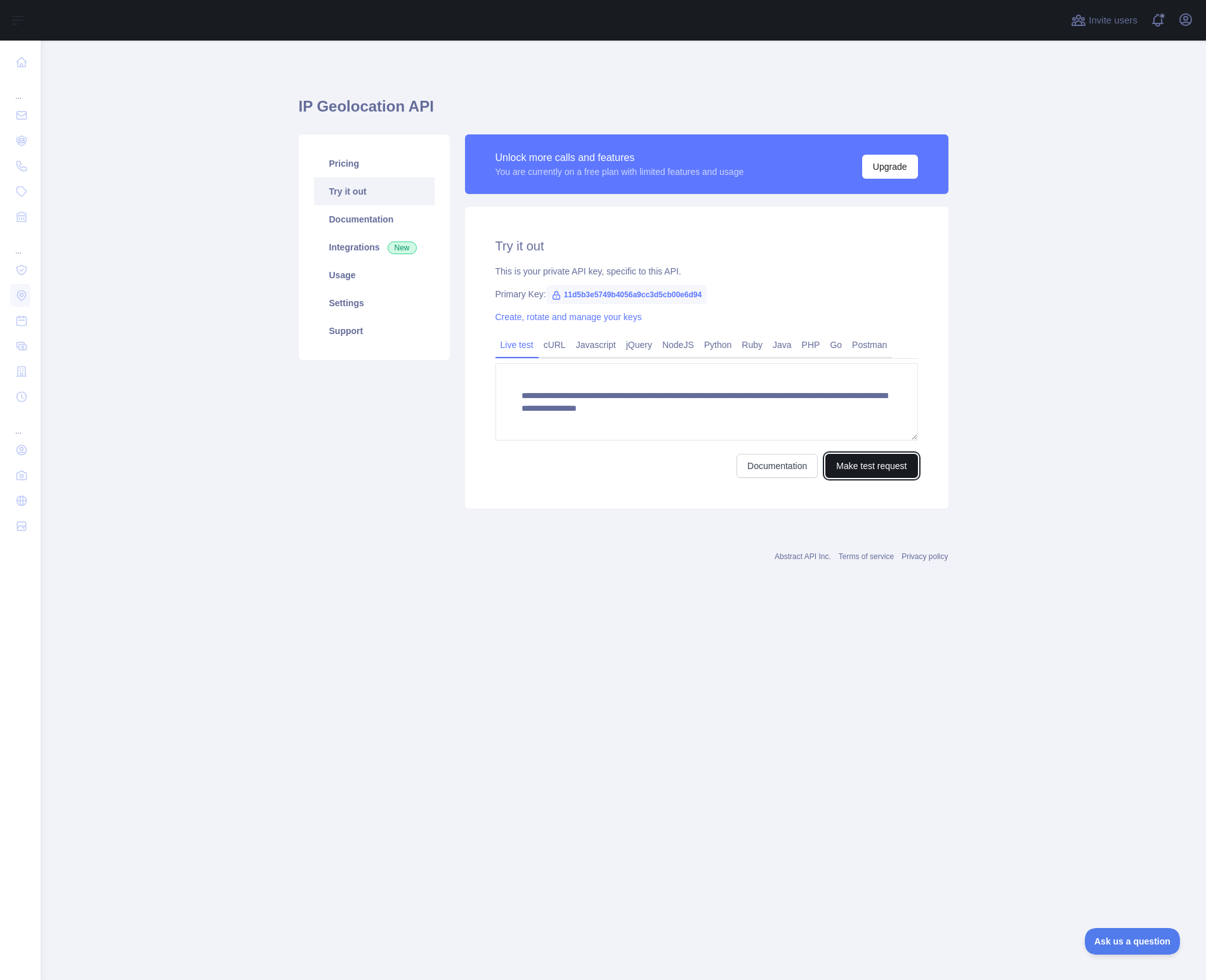
click at [859, 465] on button "Make test request" at bounding box center [871, 466] width 92 height 24
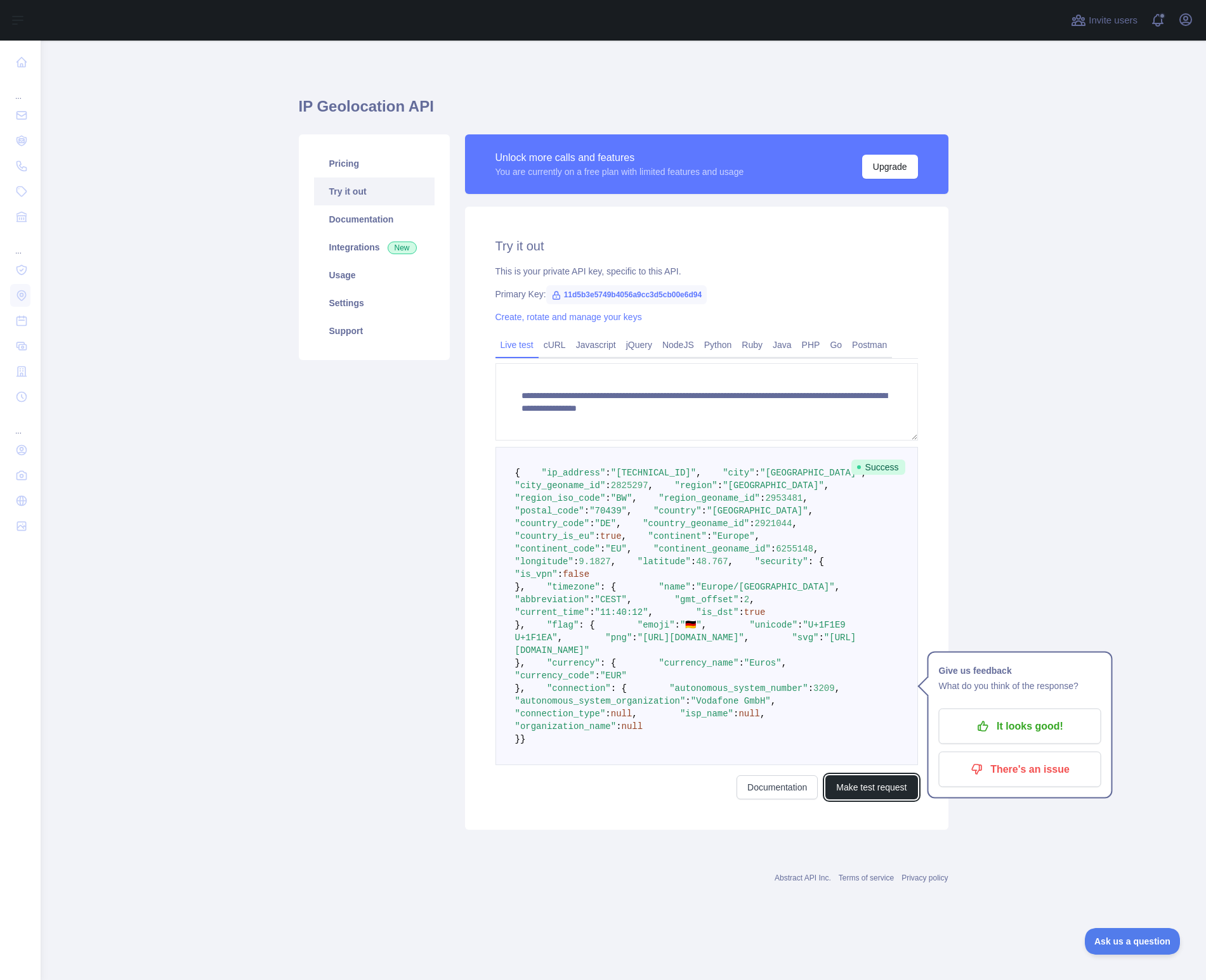
scroll to position [260, 0]
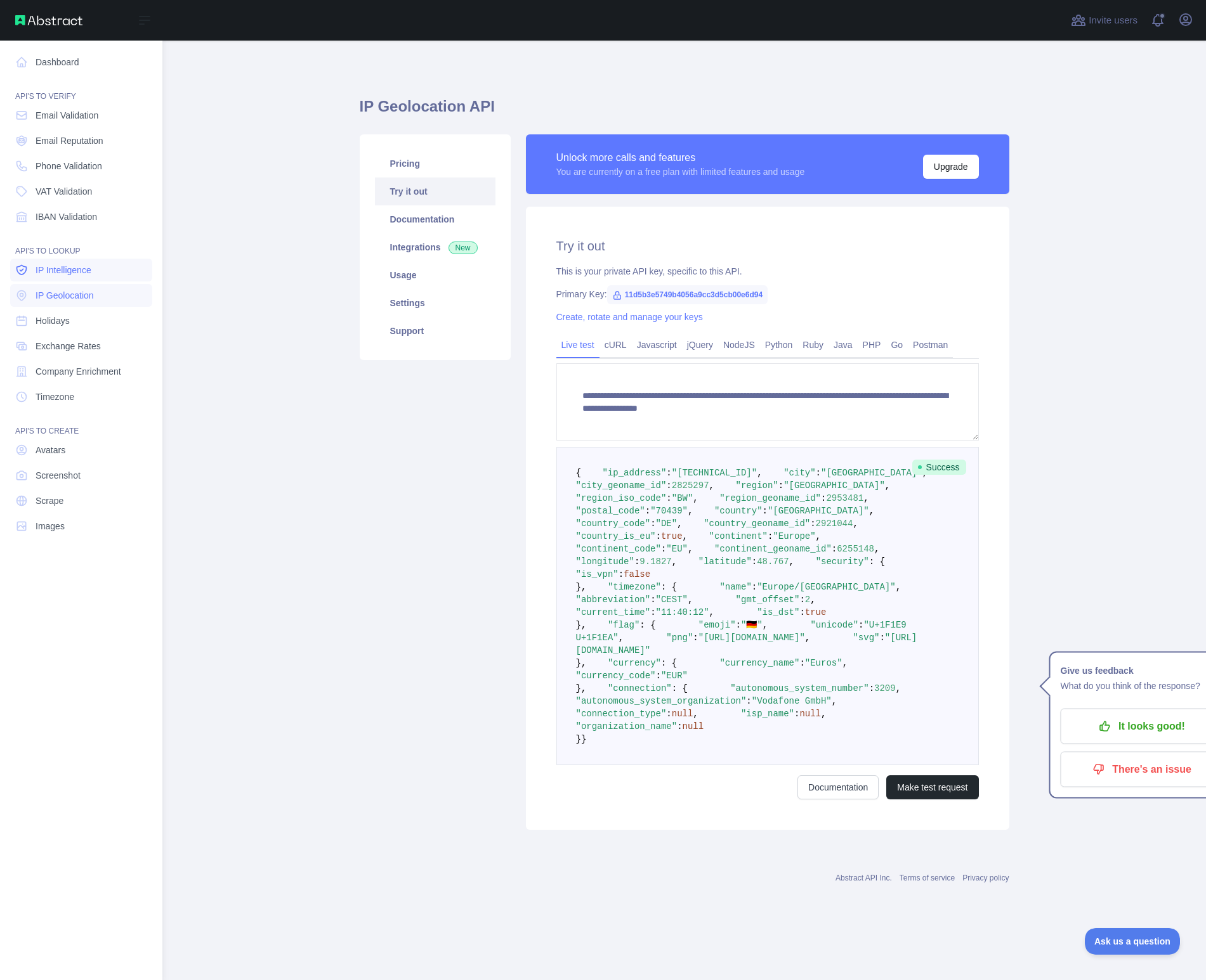
click at [71, 264] on span "IP Intelligence" at bounding box center [63, 269] width 56 height 13
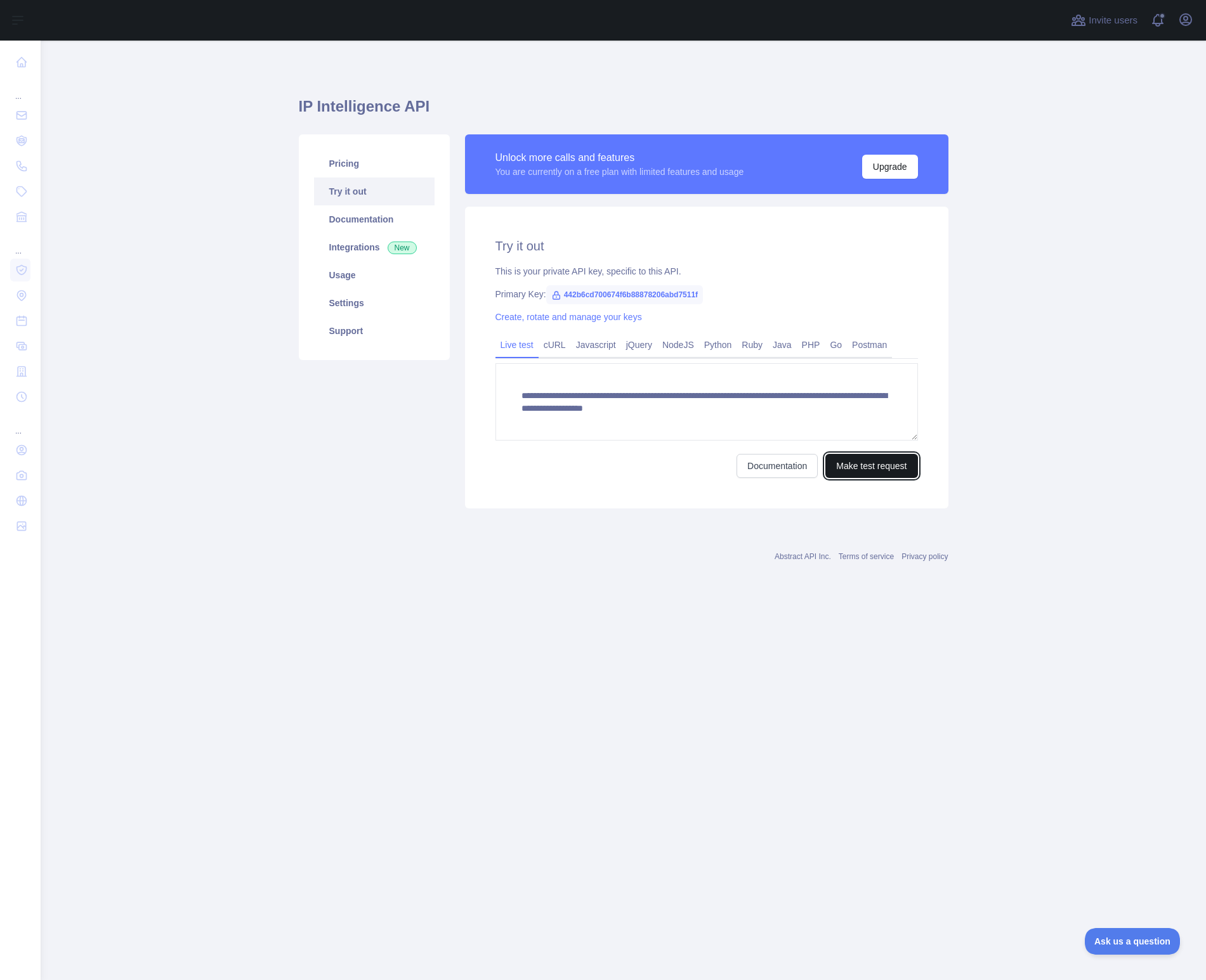
click at [908, 464] on button "Make test request" at bounding box center [871, 466] width 92 height 24
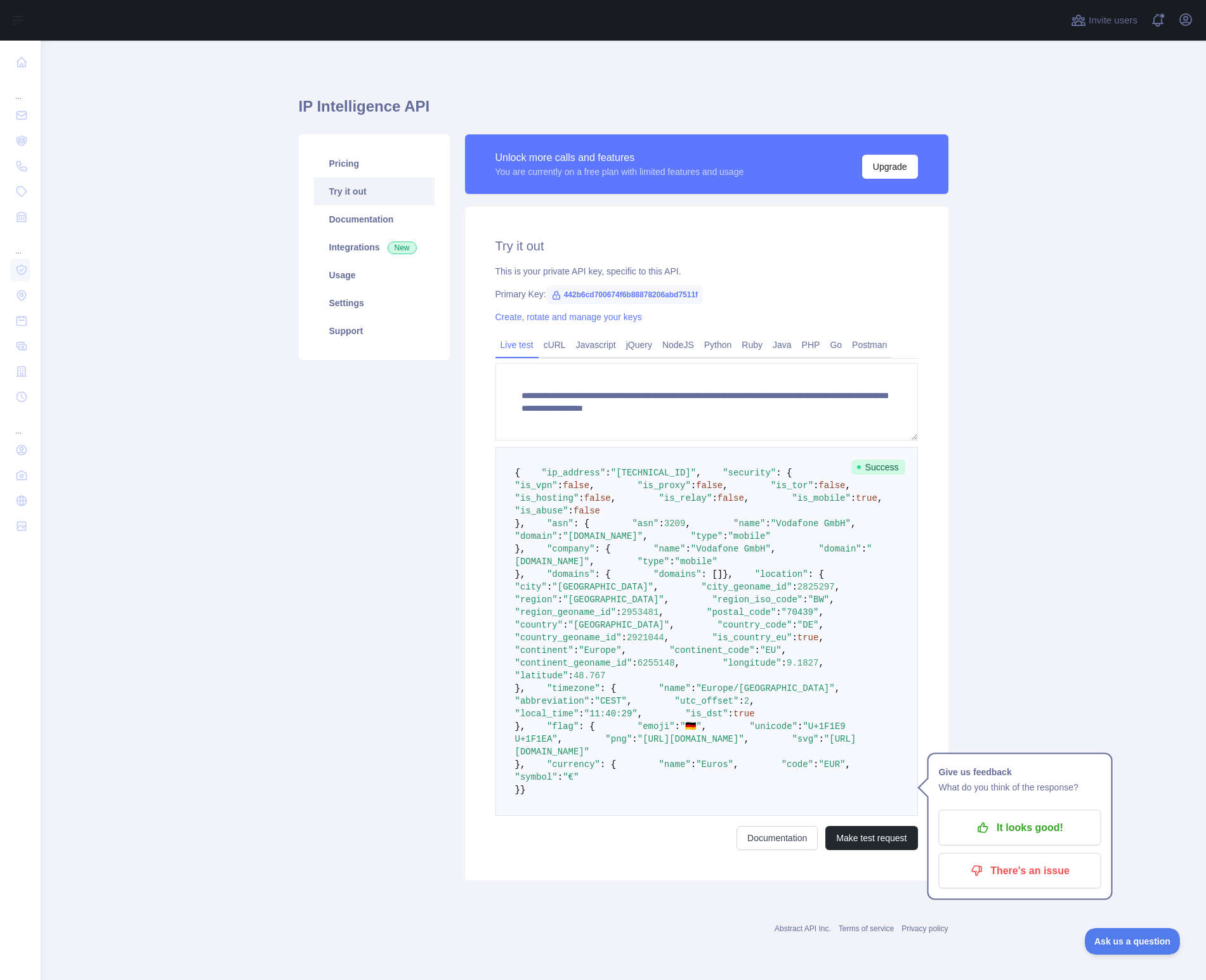
click at [368, 146] on div "Pricing Try it out Documentation Integrations New Usage Settings Support" at bounding box center [374, 247] width 151 height 225
click at [362, 155] on link "Pricing" at bounding box center [374, 163] width 120 height 28
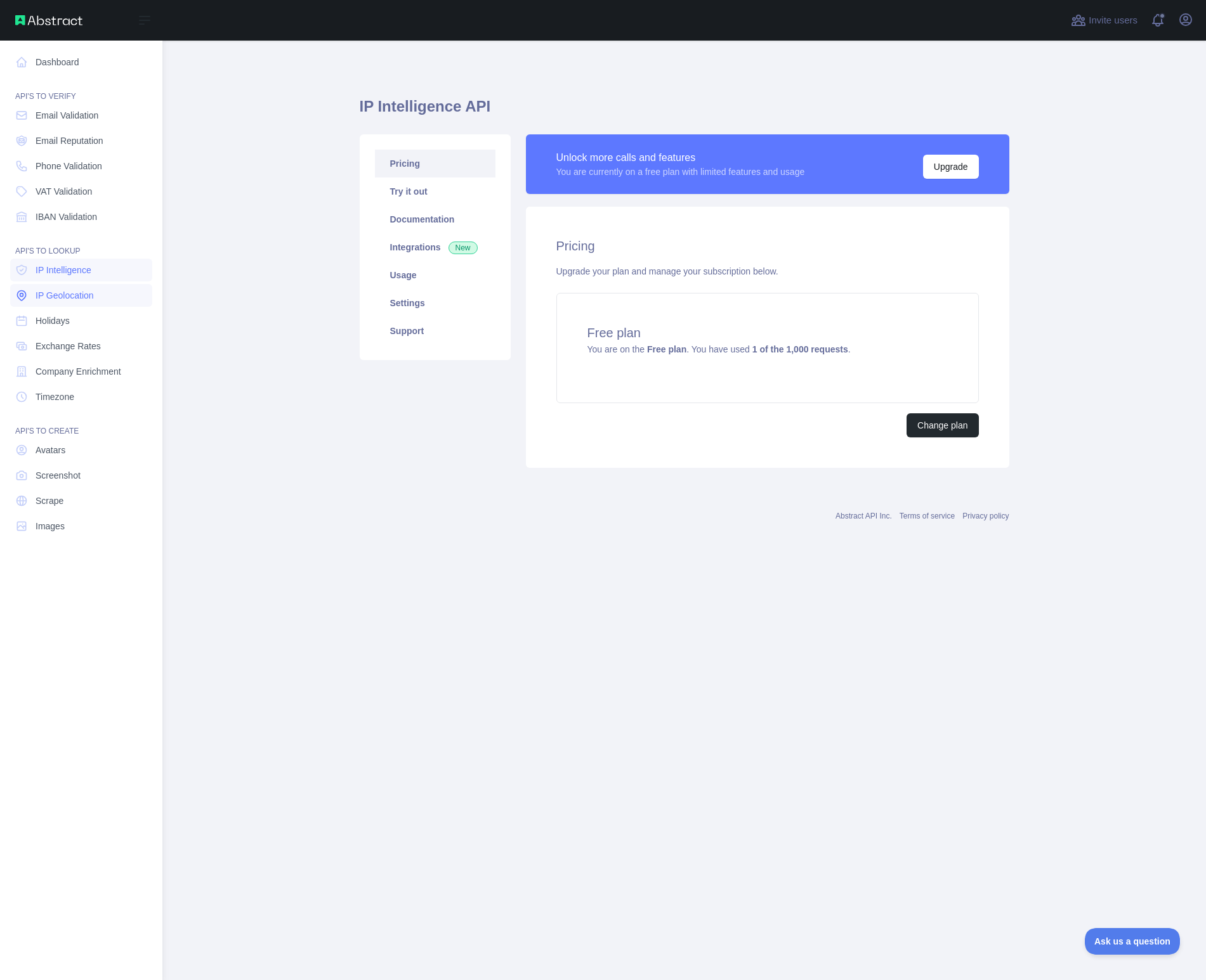
click at [90, 290] on span "IP Geolocation" at bounding box center [65, 295] width 58 height 13
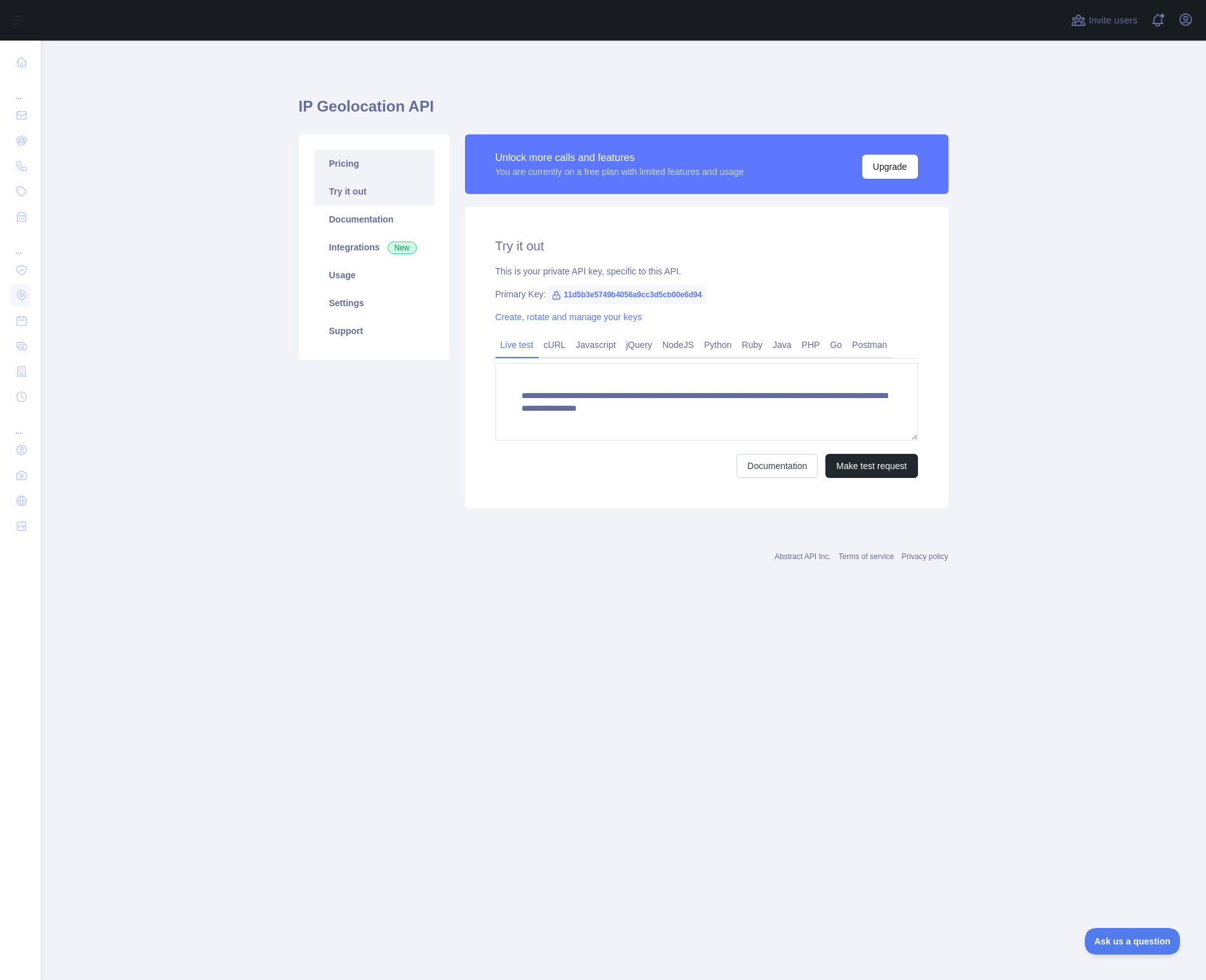
click at [375, 166] on link "Pricing" at bounding box center [374, 163] width 120 height 28
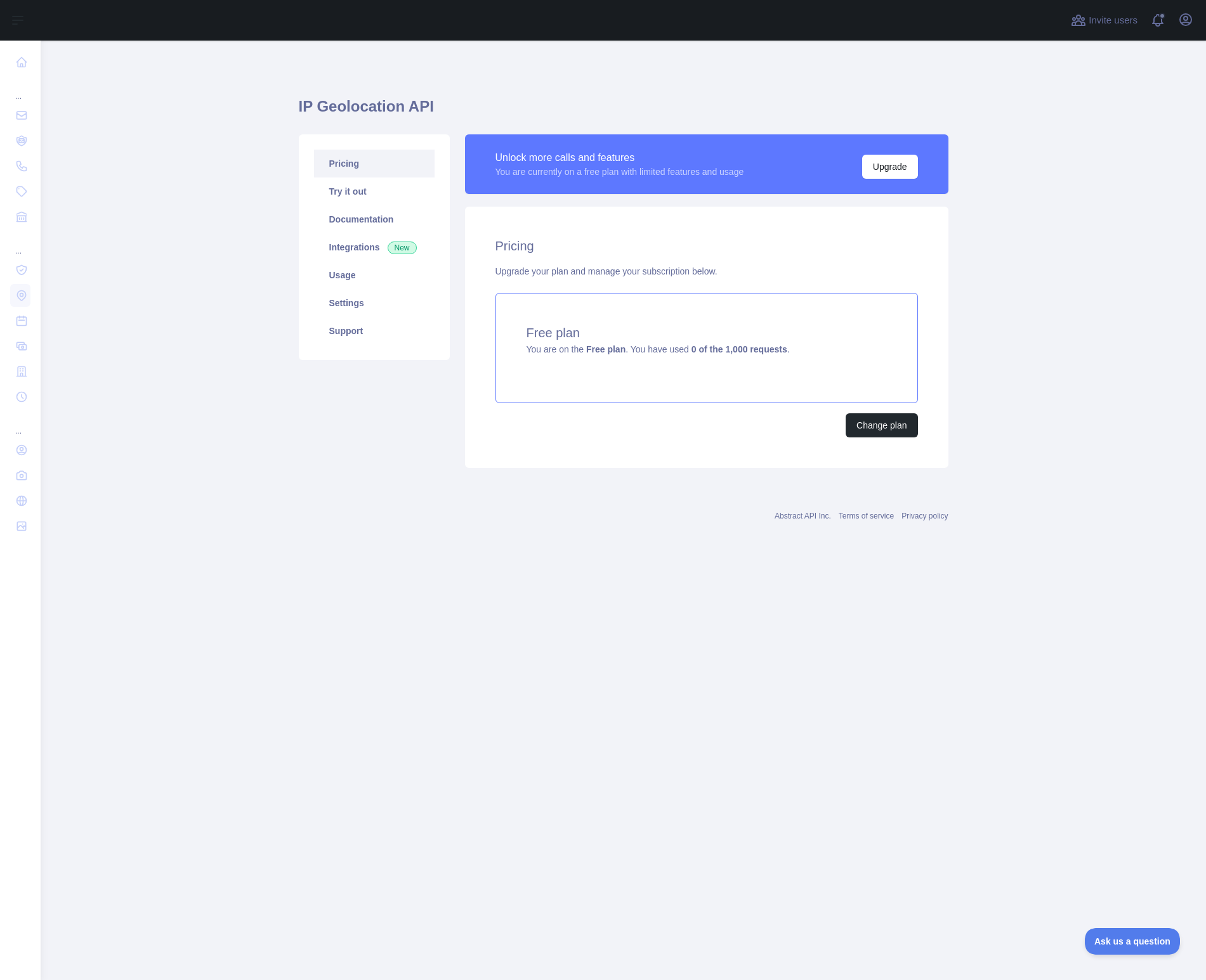
click at [686, 351] on span "You are on the Free plan . You have used 0 of the 1,000 requests ." at bounding box center [658, 349] width 264 height 10
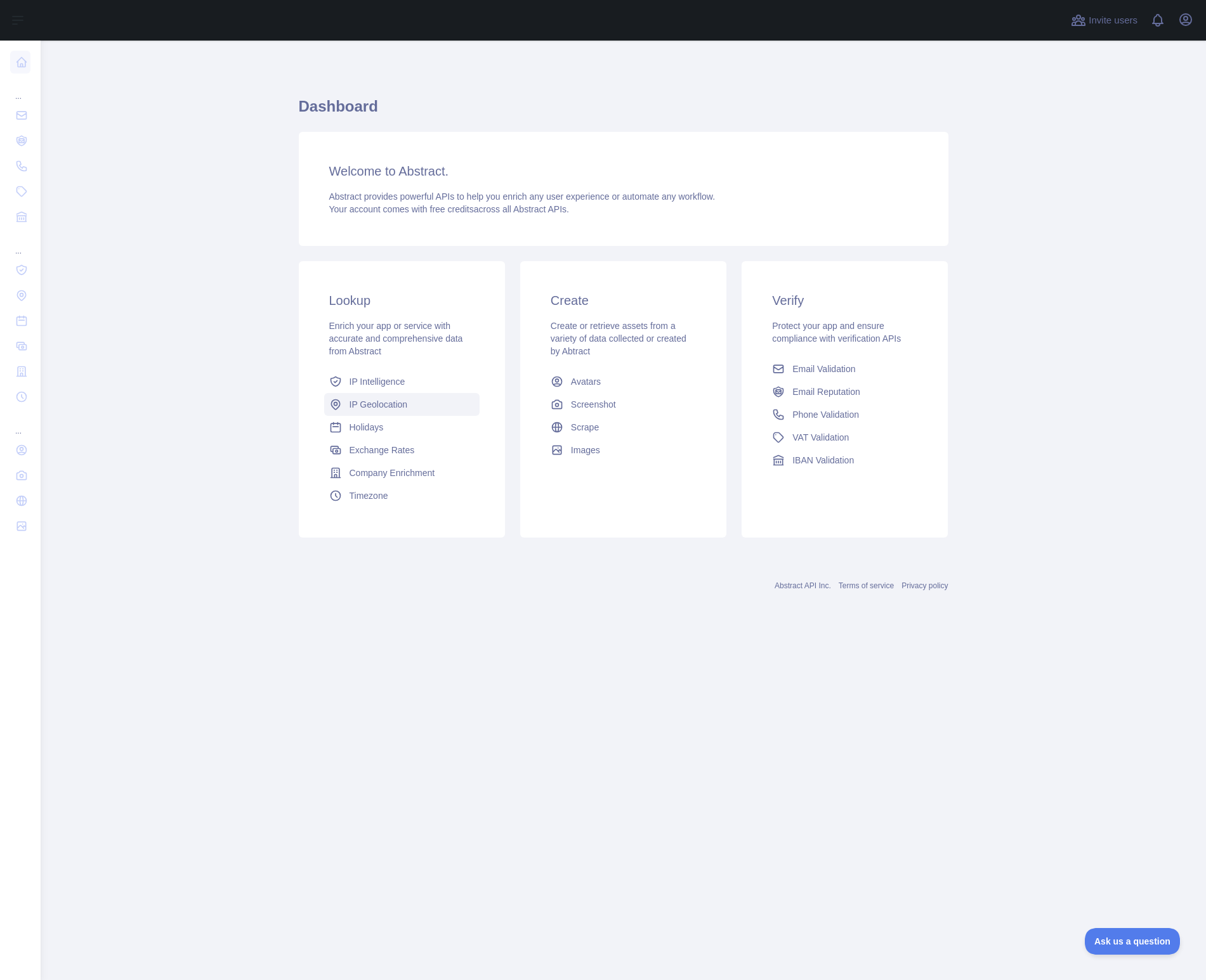
click at [400, 408] on span "IP Geolocation" at bounding box center [379, 404] width 58 height 13
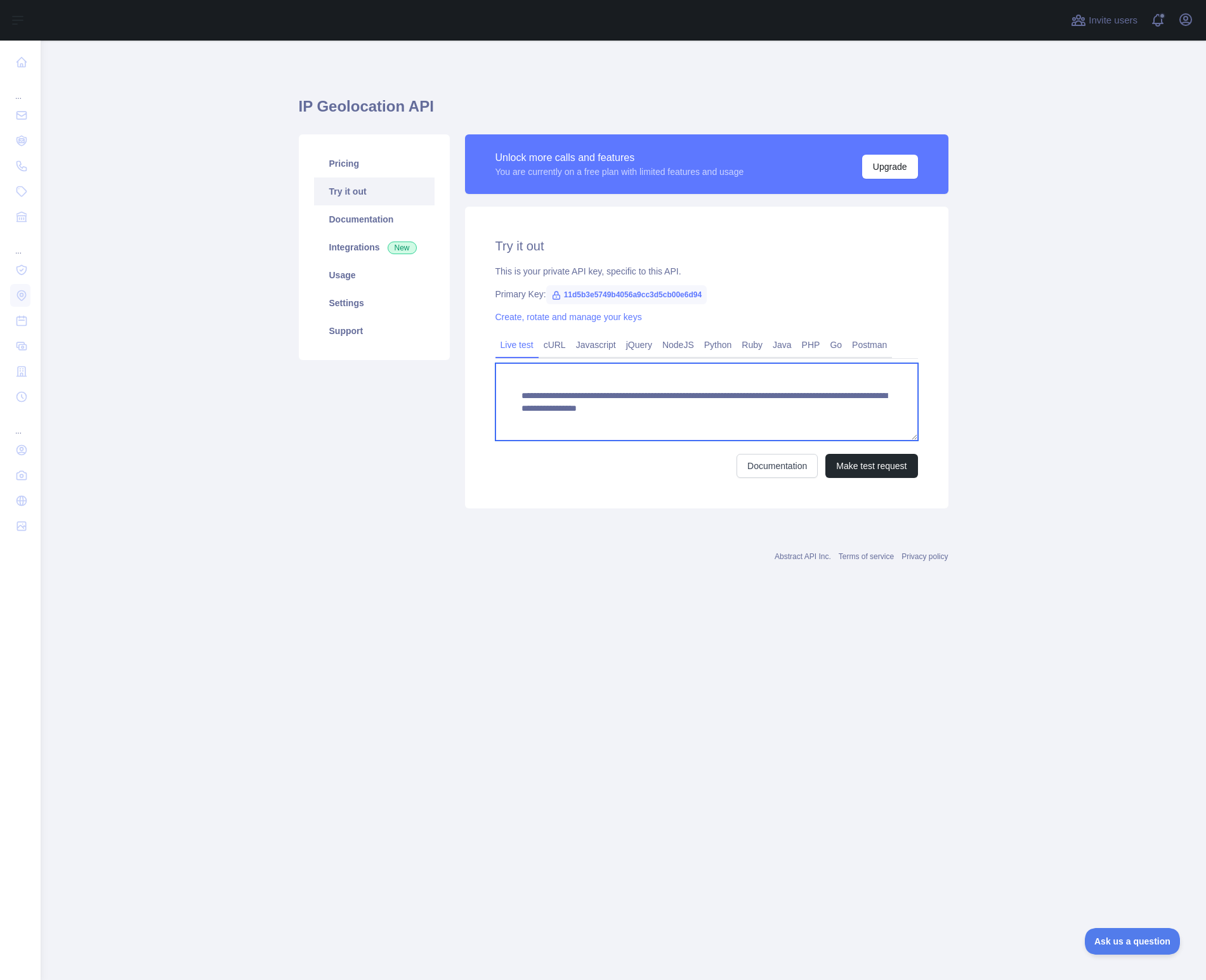
drag, startPoint x: 783, startPoint y: 407, endPoint x: 800, endPoint y: 420, distance: 21.4
click at [800, 420] on textarea "**********" at bounding box center [706, 402] width 423 height 78
paste textarea
type textarea "**********"
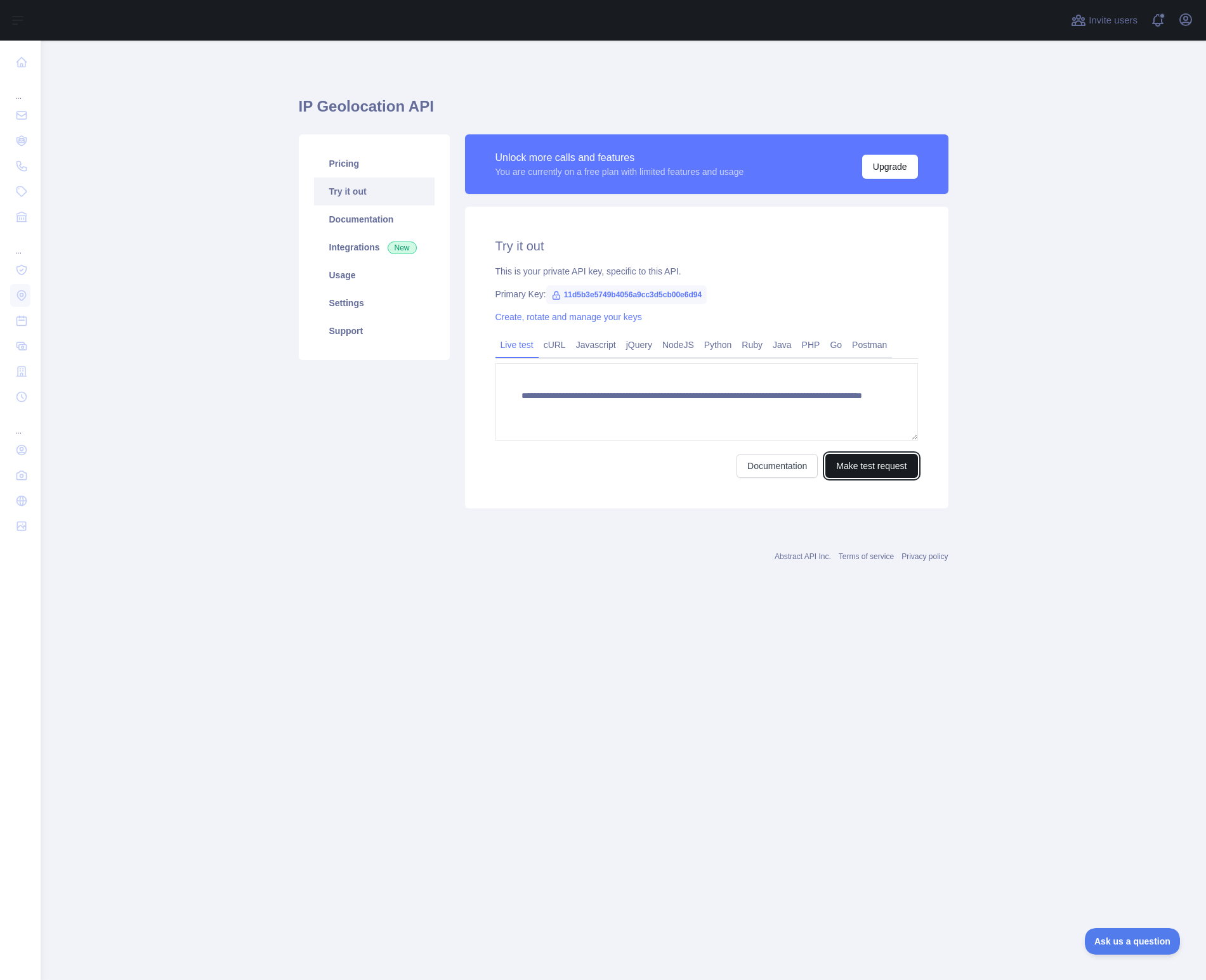
click at [891, 469] on button "Make test request" at bounding box center [871, 466] width 92 height 24
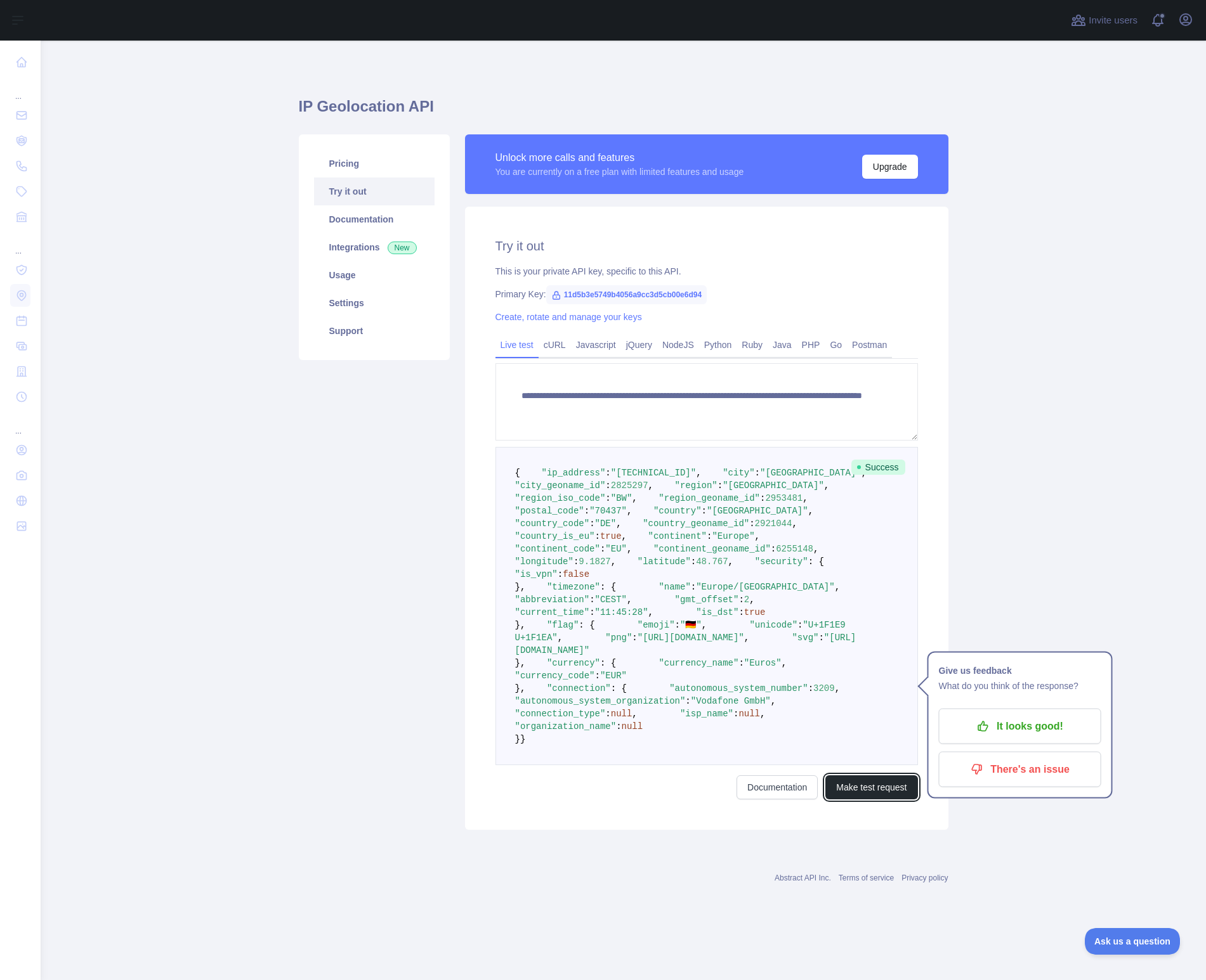
scroll to position [175, 0]
click at [1006, 716] on p "It looks good!" at bounding box center [1020, 726] width 143 height 22
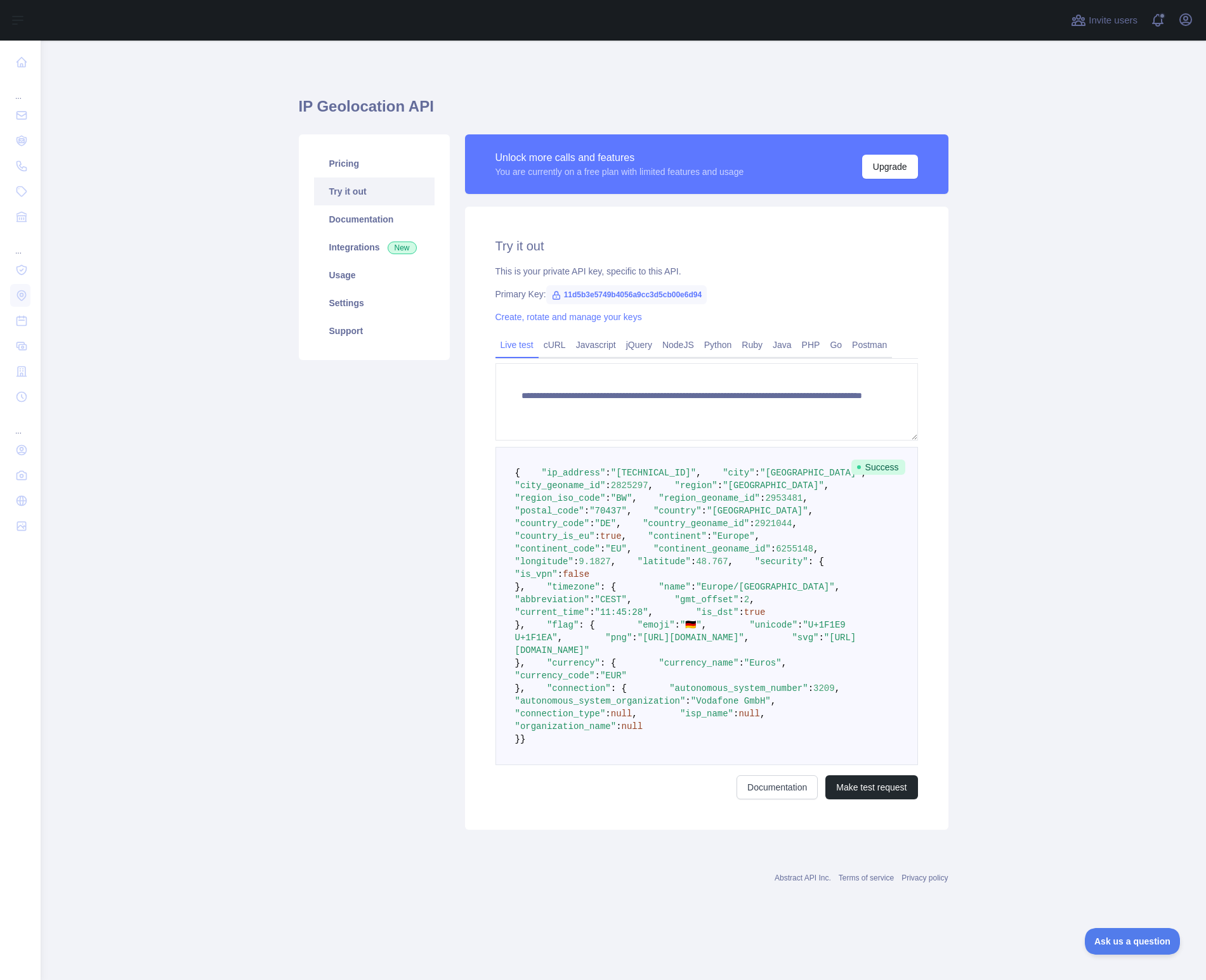
scroll to position [0, 0]
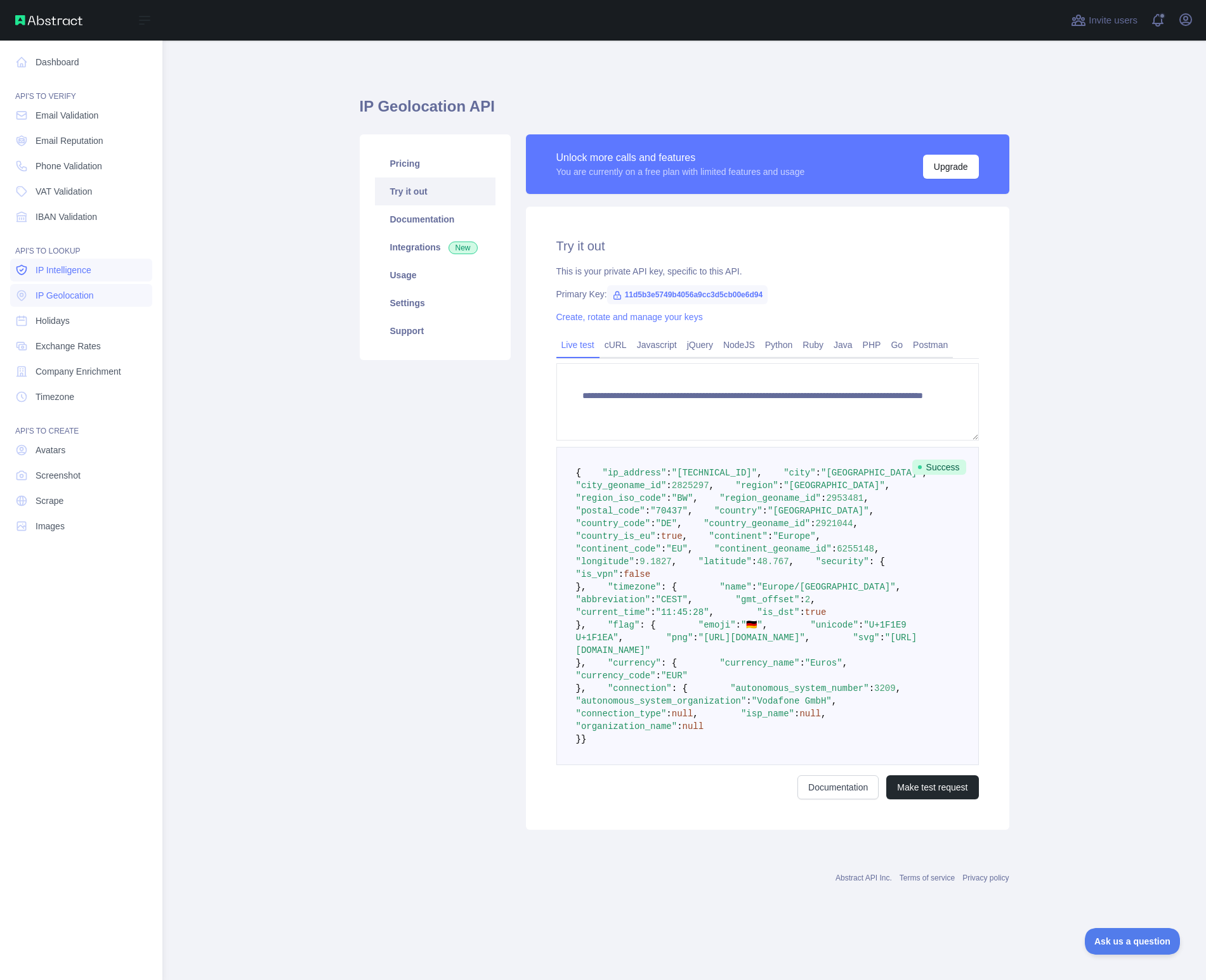
click at [54, 269] on span "IP Intelligence" at bounding box center [63, 269] width 56 height 13
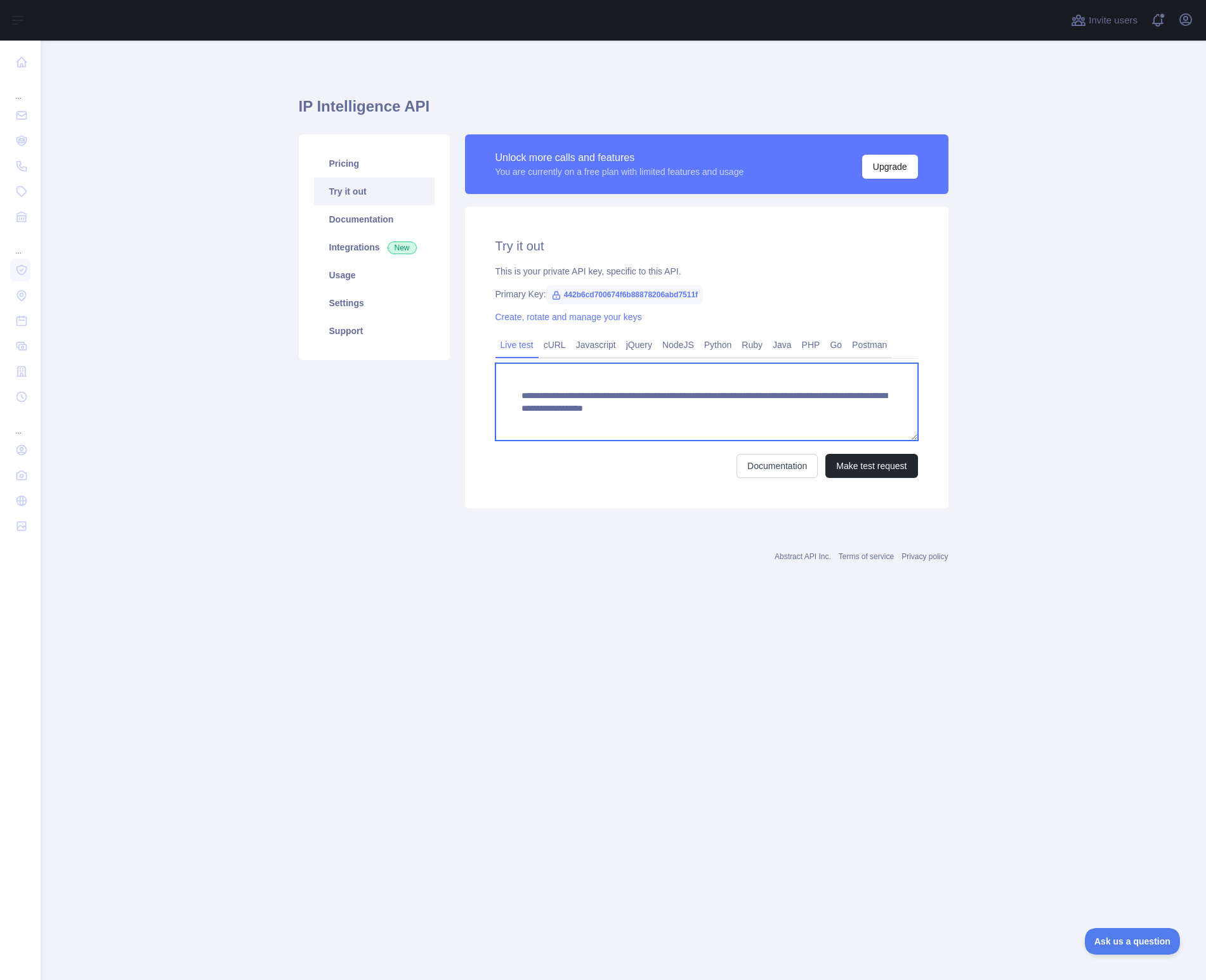
drag, startPoint x: 778, startPoint y: 409, endPoint x: 841, endPoint y: 428, distance: 65.8
click at [841, 428] on textarea "**********" at bounding box center [706, 402] width 423 height 78
paste textarea
type textarea "**********"
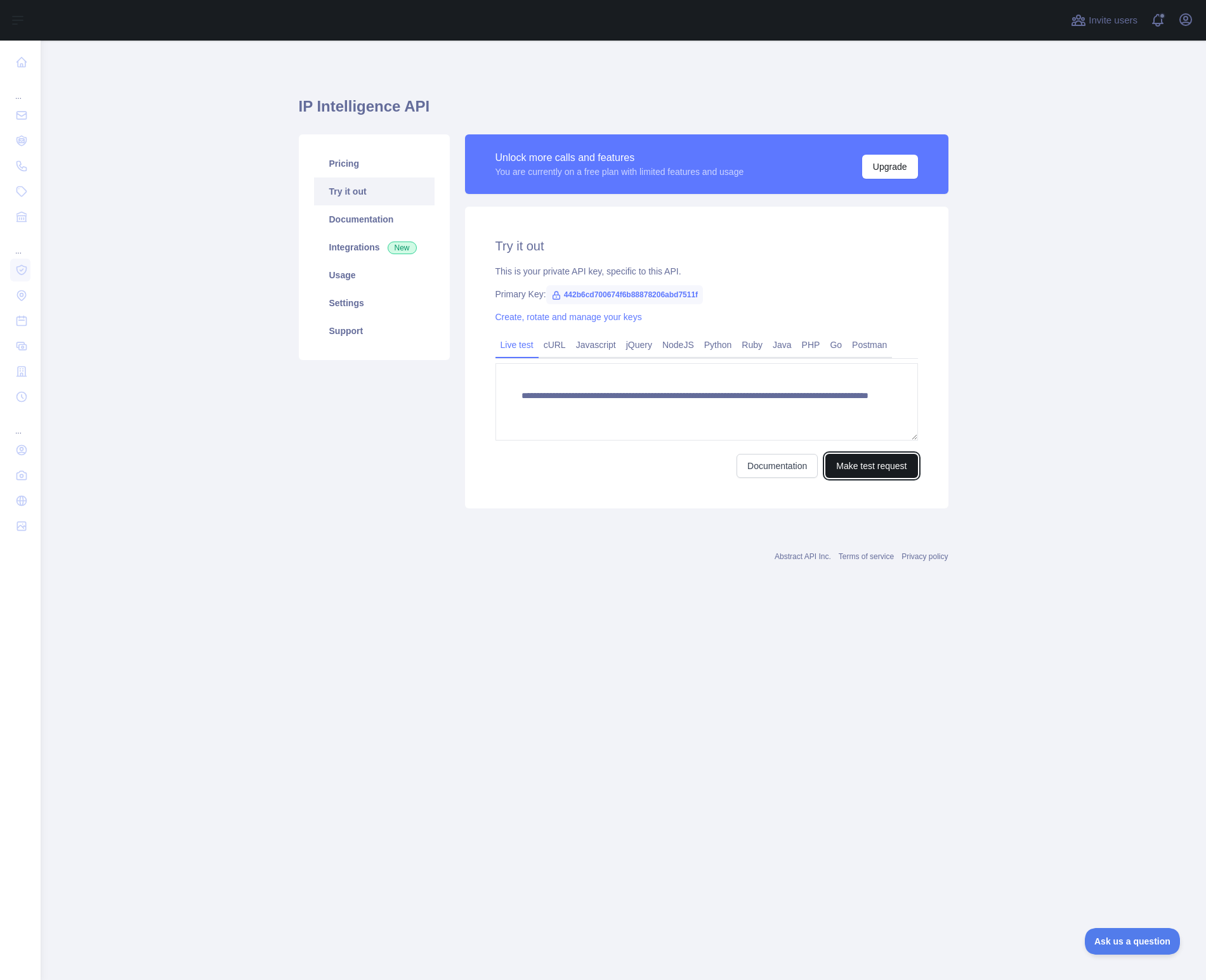
click at [894, 474] on button "Make test request" at bounding box center [871, 466] width 92 height 24
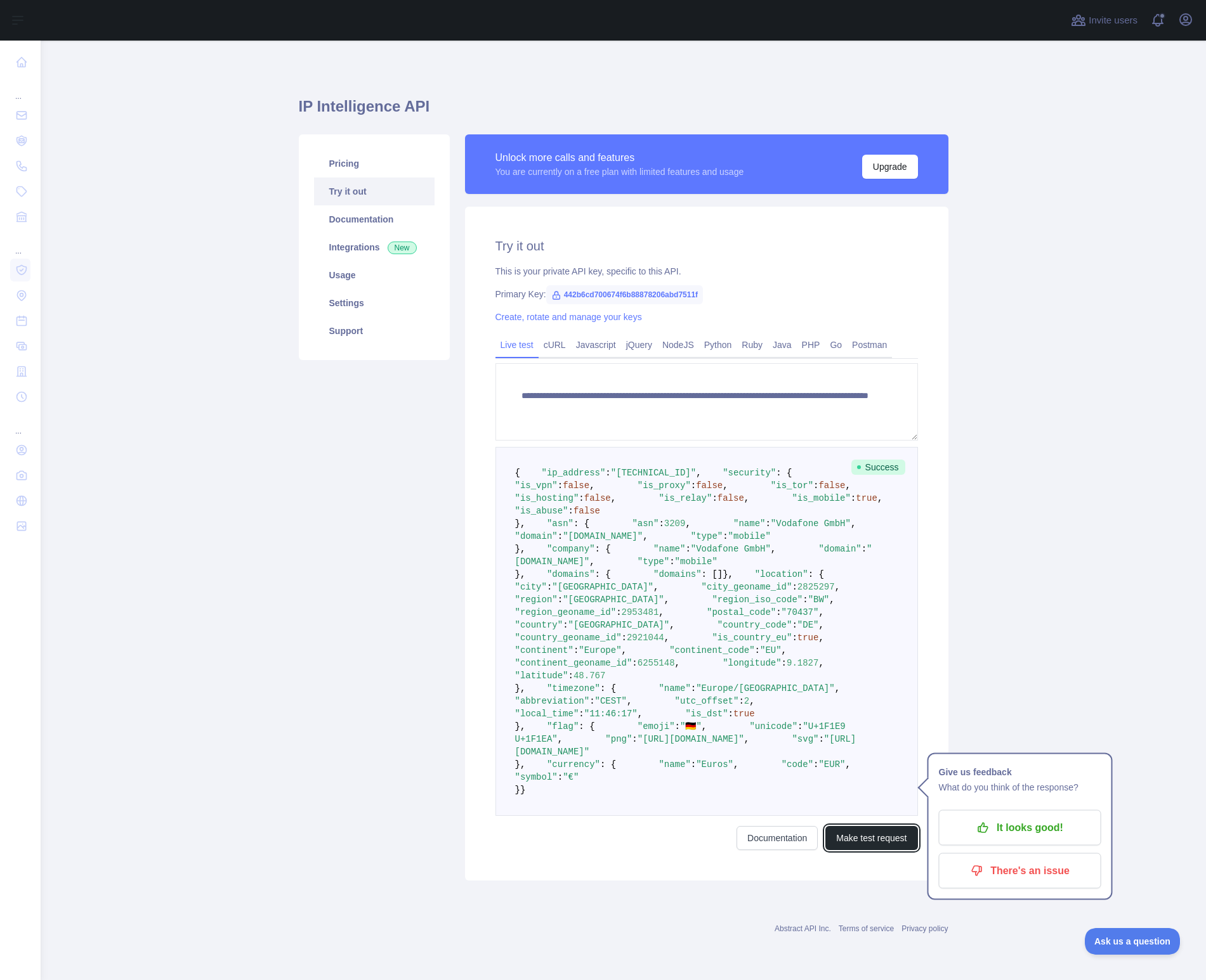
scroll to position [300, 0]
click at [1048, 817] on p "It looks good!" at bounding box center [1020, 828] width 143 height 22
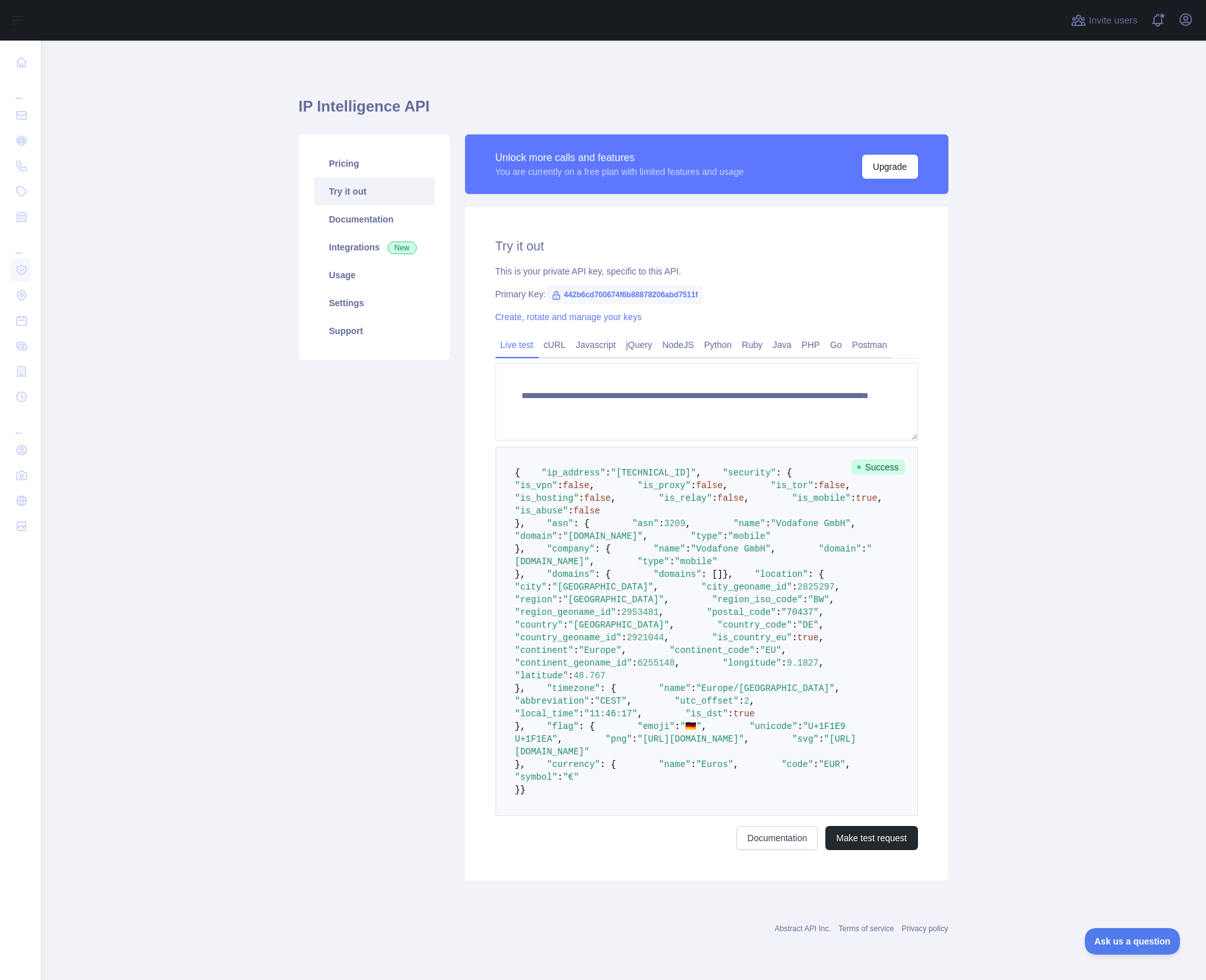
scroll to position [0, 0]
